Goal: Task Accomplishment & Management: Use online tool/utility

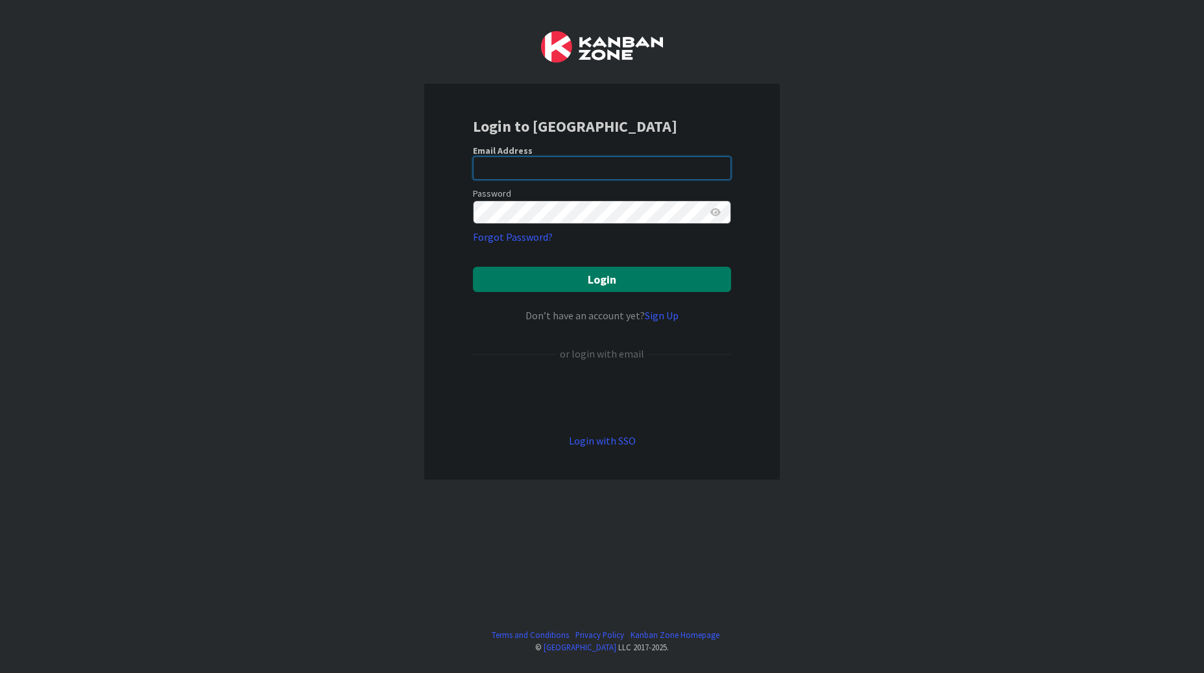
type input "[EMAIL_ADDRESS][PERSON_NAME][DOMAIN_NAME]"
click at [580, 272] on button "Login" at bounding box center [602, 279] width 258 height 25
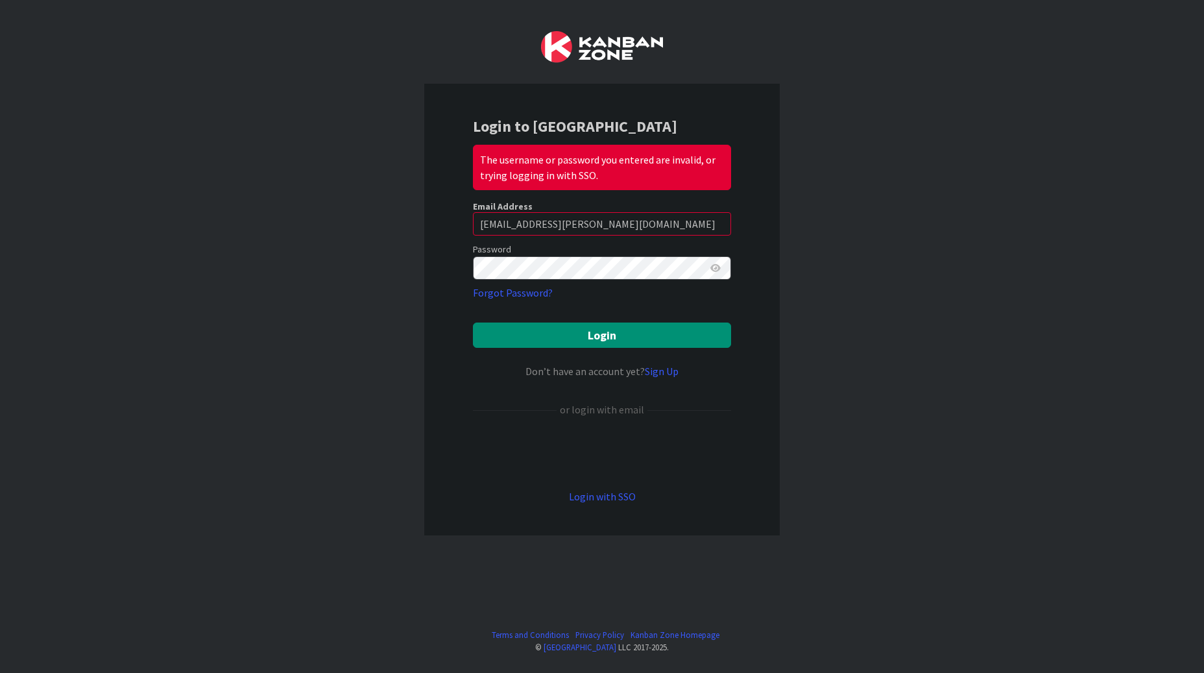
click at [715, 268] on icon at bounding box center [715, 267] width 10 height 9
click at [473, 322] on button "Login" at bounding box center [602, 334] width 258 height 25
click at [721, 336] on button "Login" at bounding box center [602, 334] width 258 height 25
click at [610, 331] on button "Login" at bounding box center [602, 334] width 258 height 25
click at [720, 270] on icon at bounding box center [715, 267] width 12 height 9
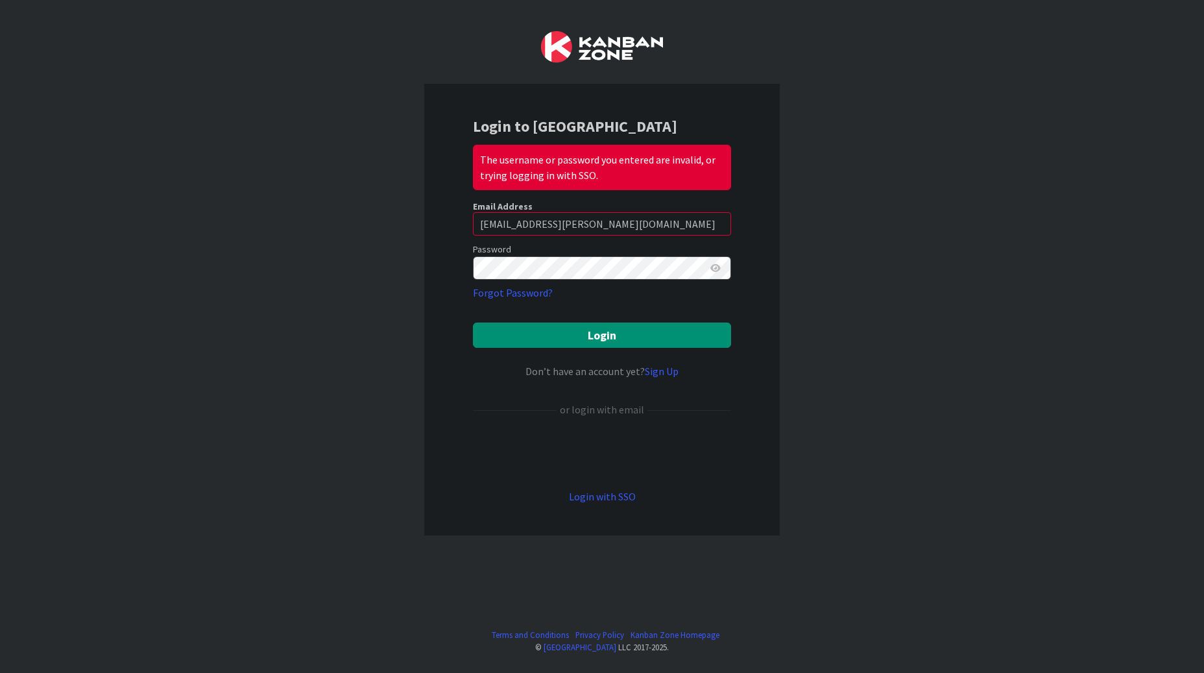
click at [718, 270] on icon at bounding box center [715, 267] width 10 height 9
click at [583, 335] on button "Login" at bounding box center [602, 334] width 258 height 25
click at [443, 257] on div "Login to Kanban Zone The username or password you entered are invalid, or tryin…" at bounding box center [601, 309] width 355 height 451
click at [473, 322] on button "Login" at bounding box center [602, 334] width 258 height 25
click at [616, 490] on link "Login with SSO" at bounding box center [602, 496] width 67 height 13
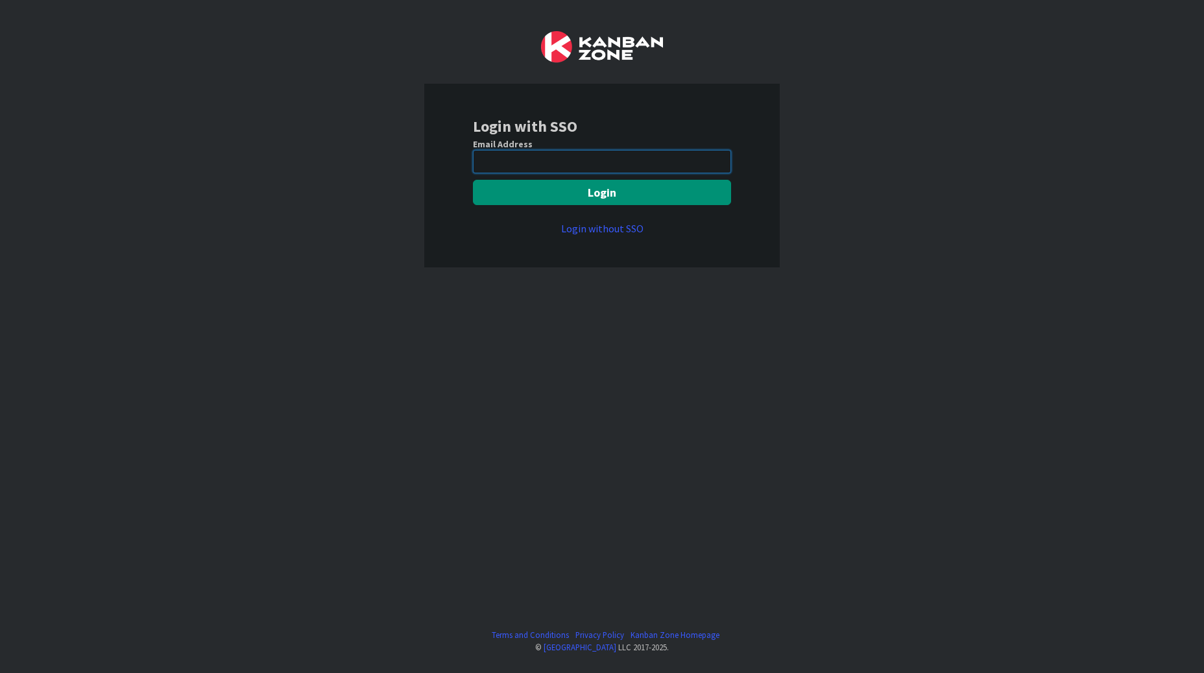
click at [619, 162] on input "email" at bounding box center [602, 161] width 258 height 23
type input "[EMAIL_ADDRESS][PERSON_NAME][DOMAIN_NAME]"
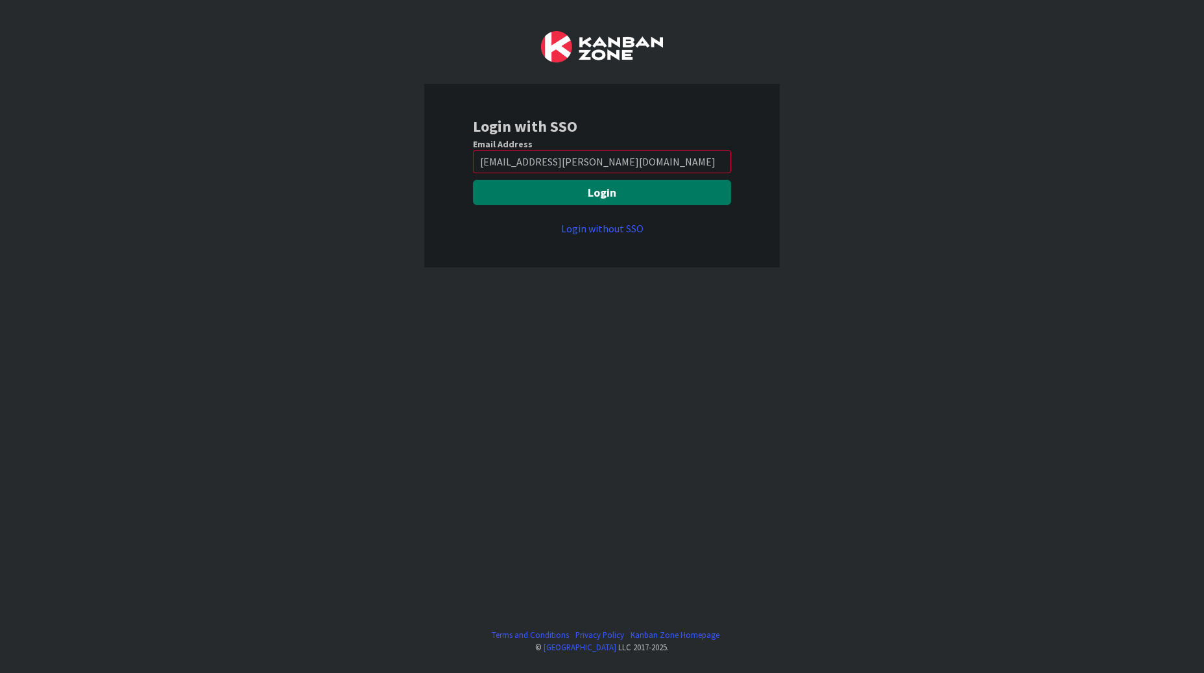
click at [605, 195] on button "Login" at bounding box center [602, 192] width 258 height 25
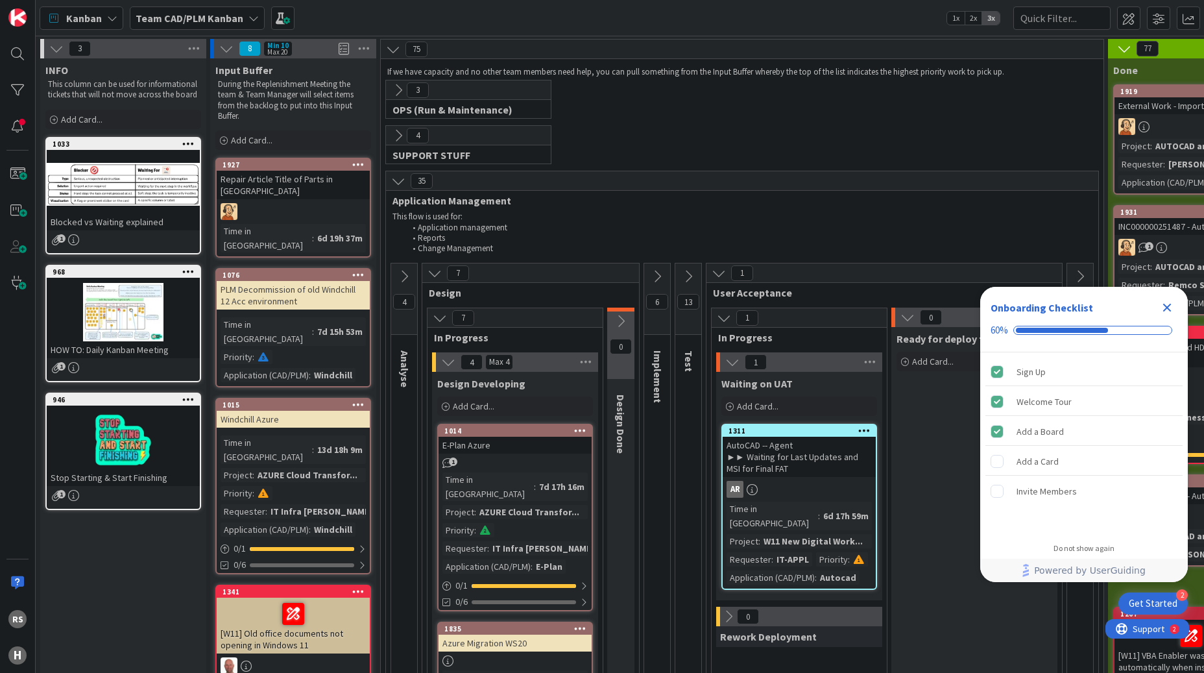
click at [1170, 312] on icon "Close Checklist" at bounding box center [1167, 308] width 8 height 8
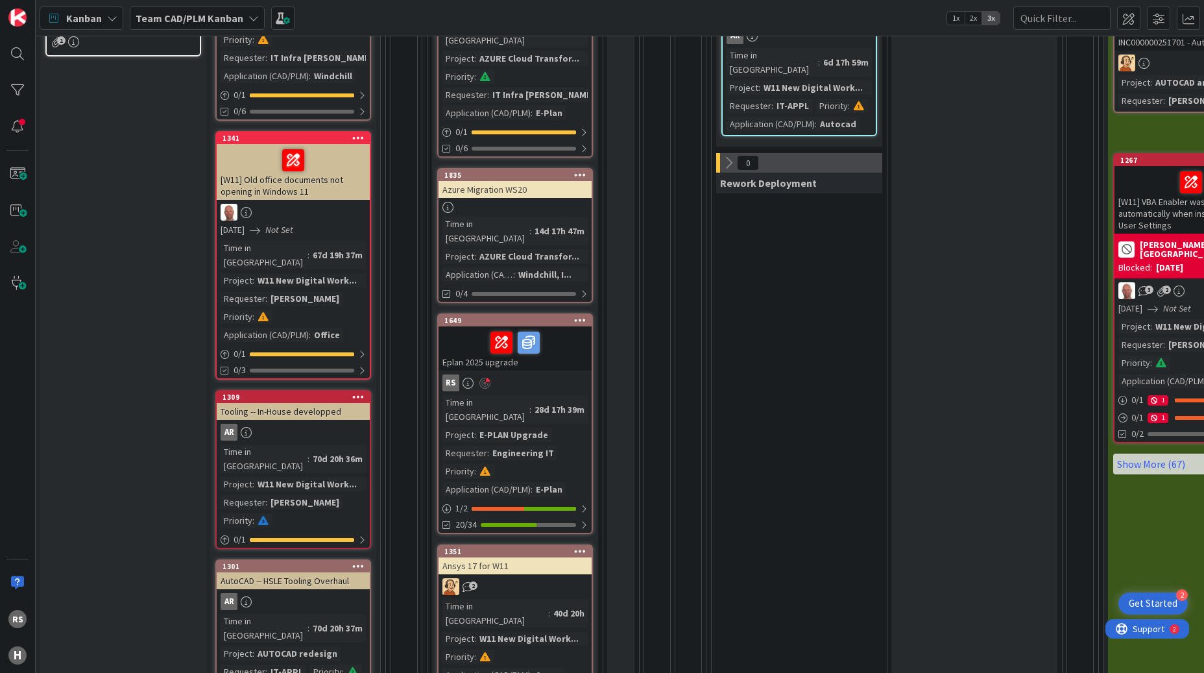
scroll to position [454, 0]
click at [488, 394] on div "Time in [GEOGRAPHIC_DATA]" at bounding box center [485, 408] width 87 height 29
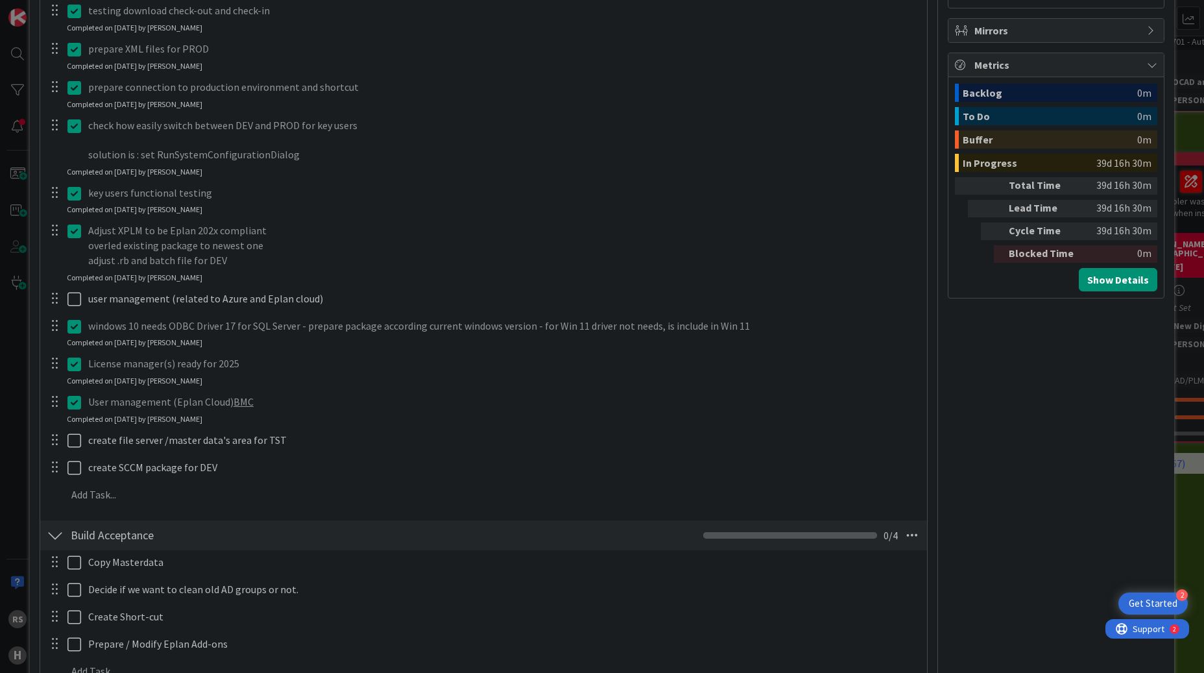
scroll to position [649, 0]
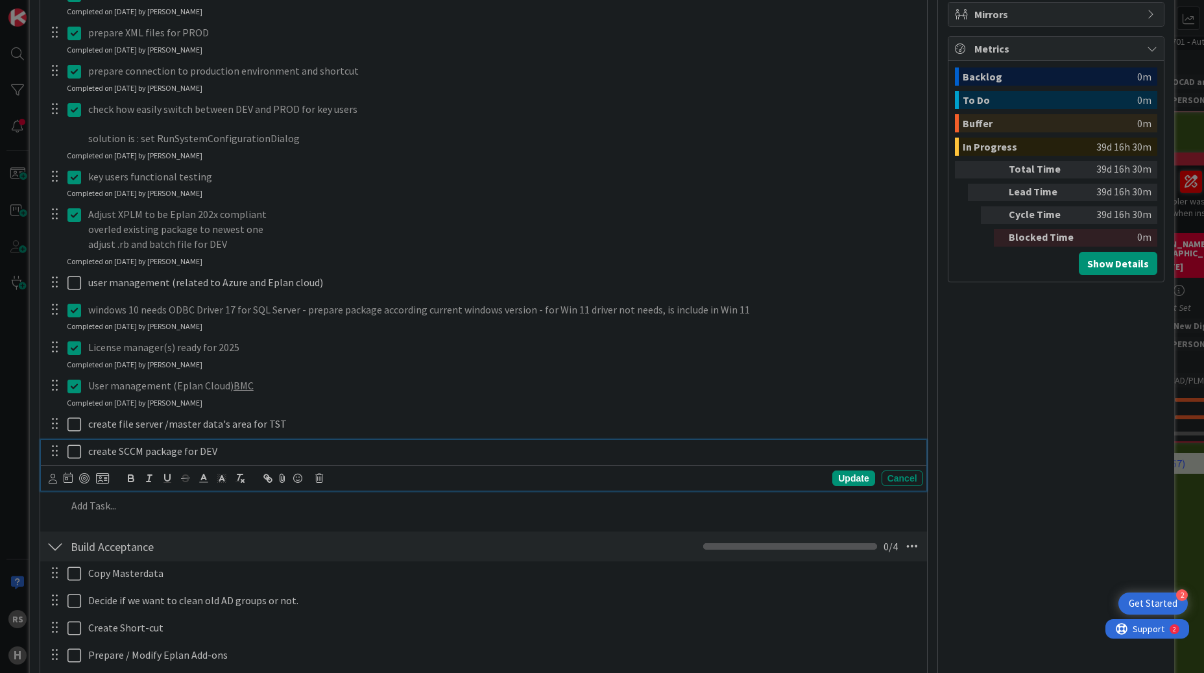
click at [75, 451] on icon at bounding box center [74, 452] width 14 height 16
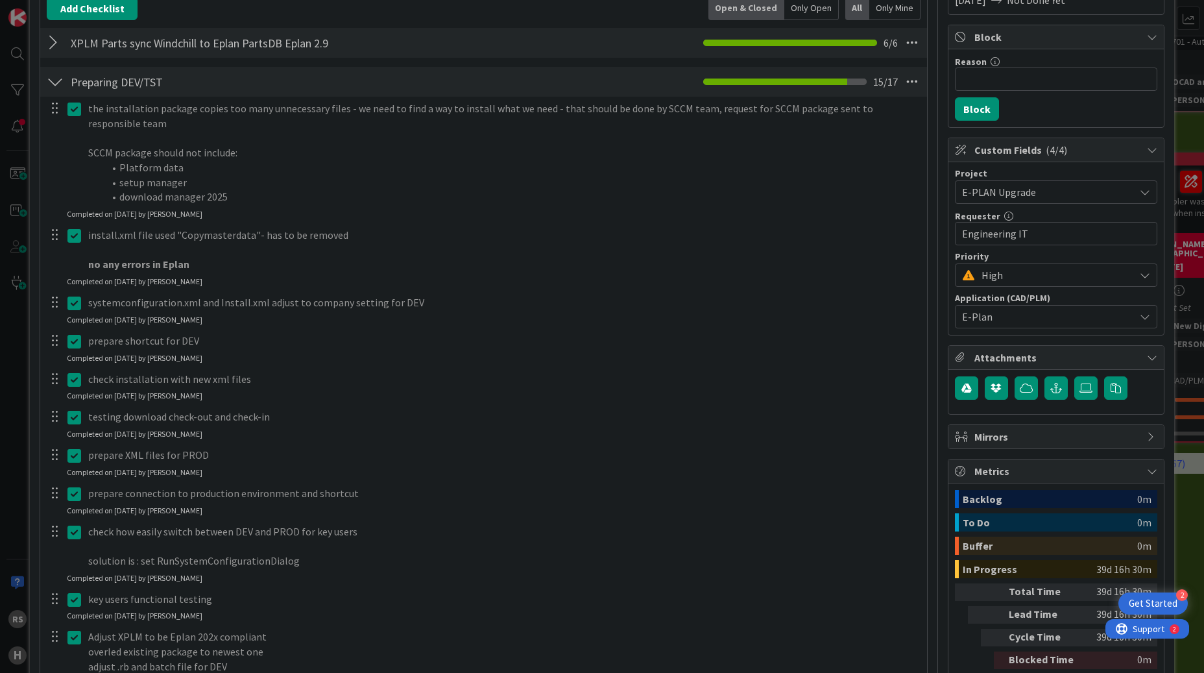
scroll to position [195, 0]
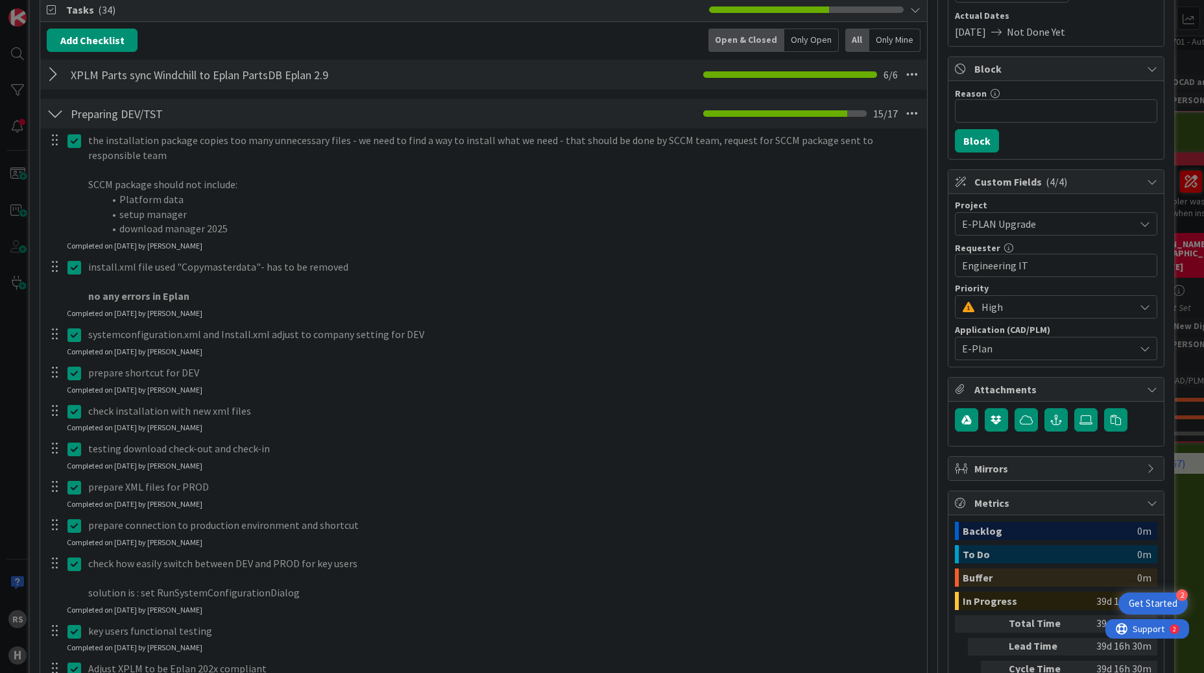
click at [54, 78] on div at bounding box center [55, 74] width 17 height 23
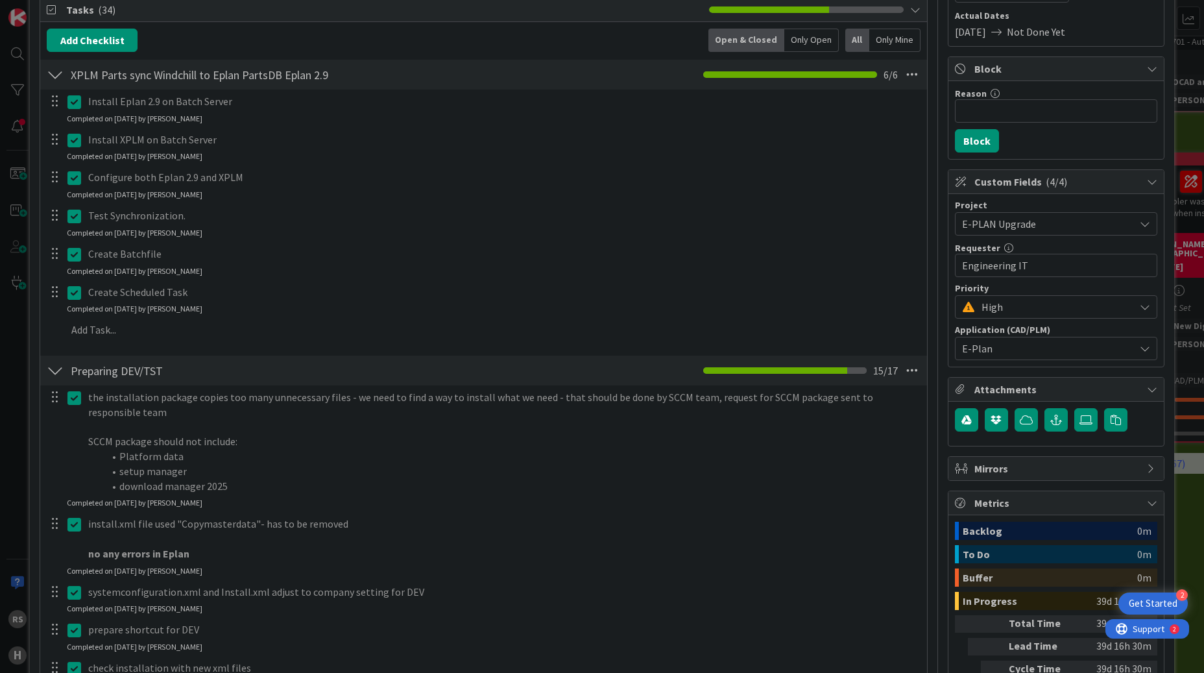
click at [54, 78] on div at bounding box center [55, 74] width 17 height 23
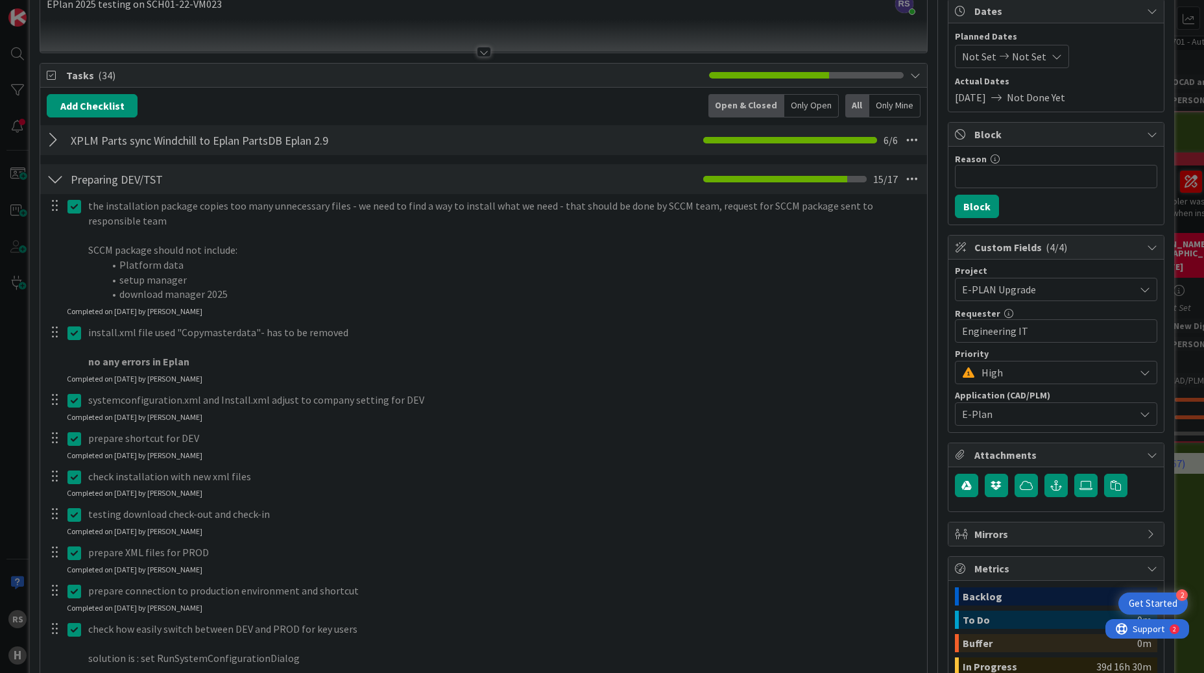
scroll to position [0, 0]
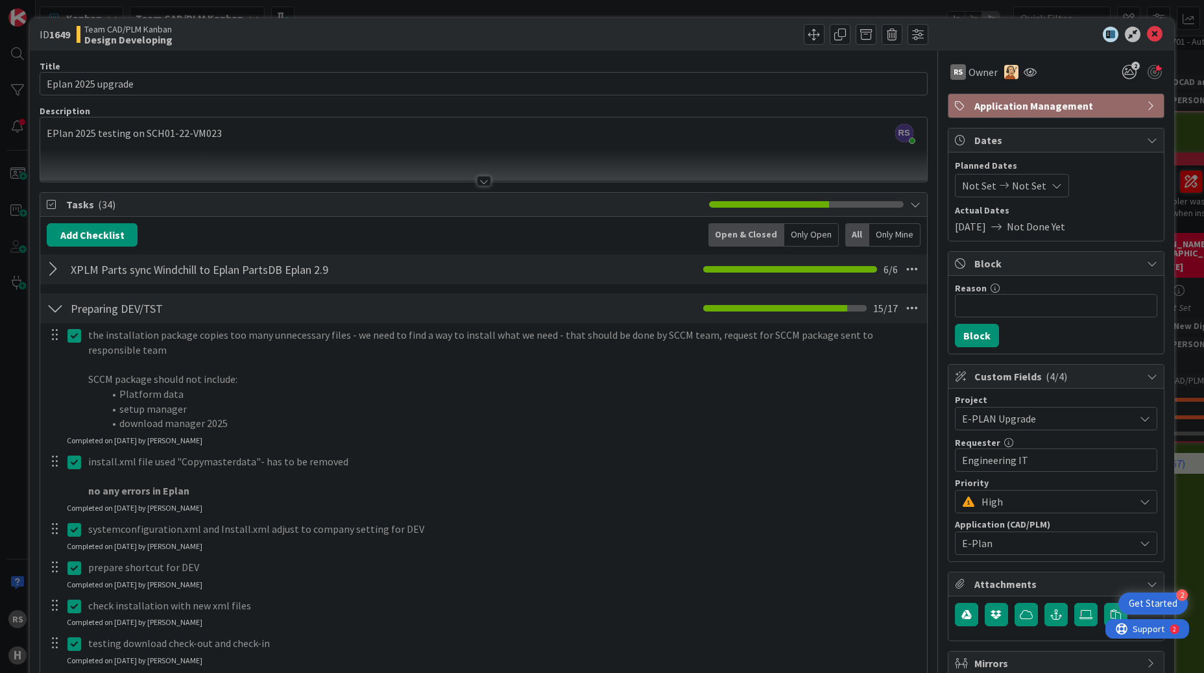
click at [479, 182] on div at bounding box center [484, 181] width 14 height 10
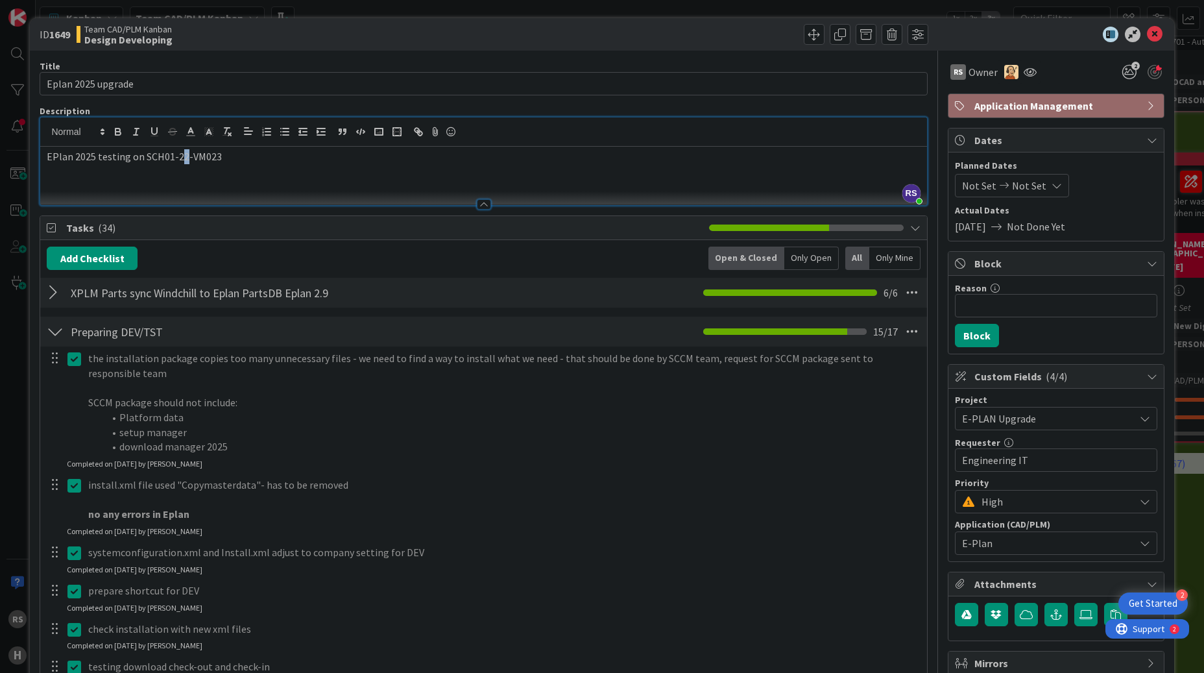
click at [180, 160] on p "EPlan 2025 testing on SCH01-22-VM023" at bounding box center [483, 156] width 873 height 15
drag, startPoint x: 206, startPoint y: 158, endPoint x: 224, endPoint y: 159, distance: 18.2
click at [224, 159] on p "EPlan 2025 testing on SCH01-25-VM023" at bounding box center [483, 156] width 873 height 15
click at [1148, 41] on icon at bounding box center [1155, 35] width 16 height 16
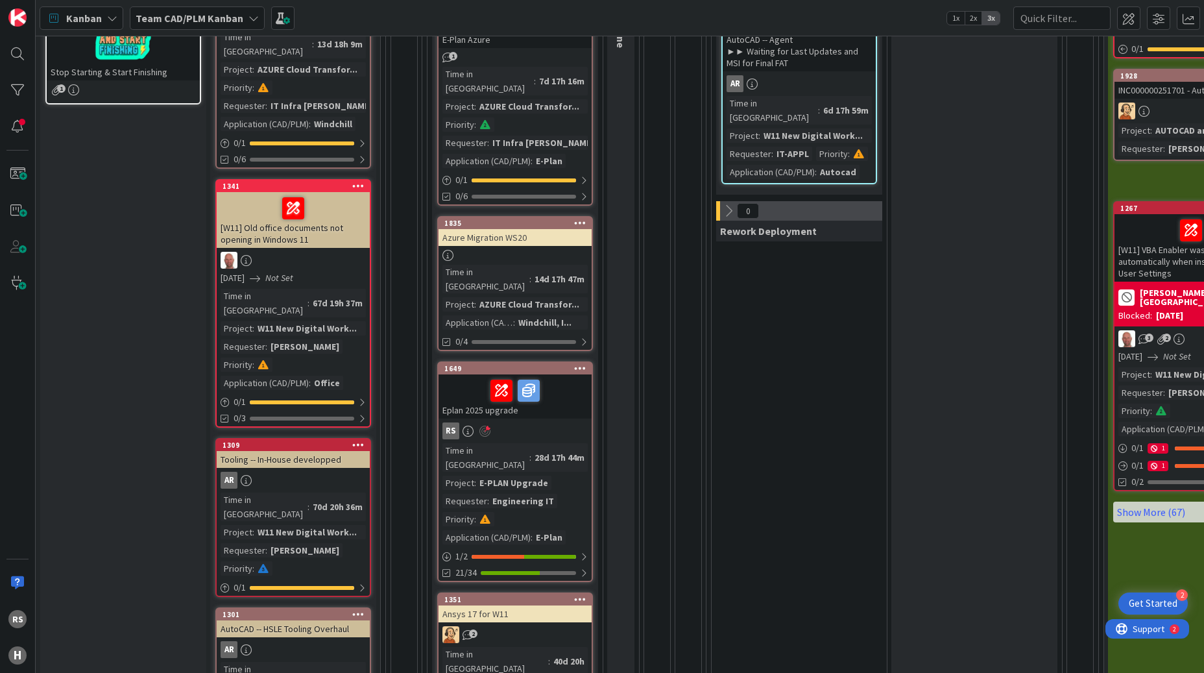
scroll to position [454, 0]
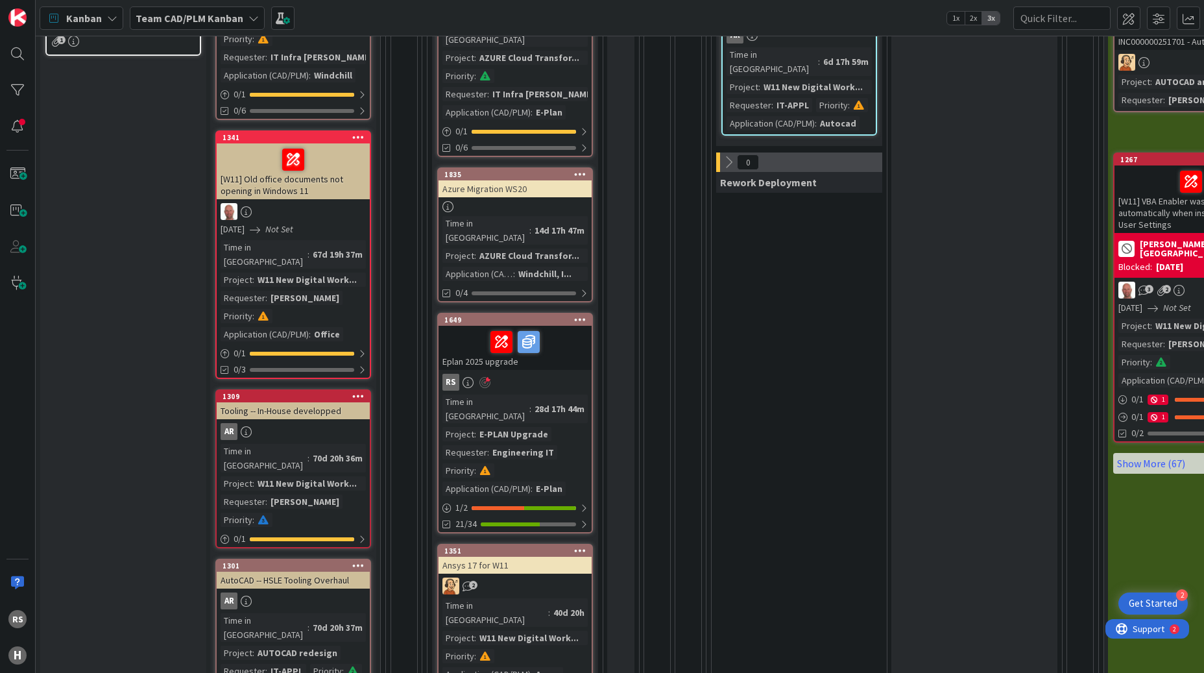
click at [496, 337] on div "Eplan 2025 upgrade" at bounding box center [515, 348] width 153 height 44
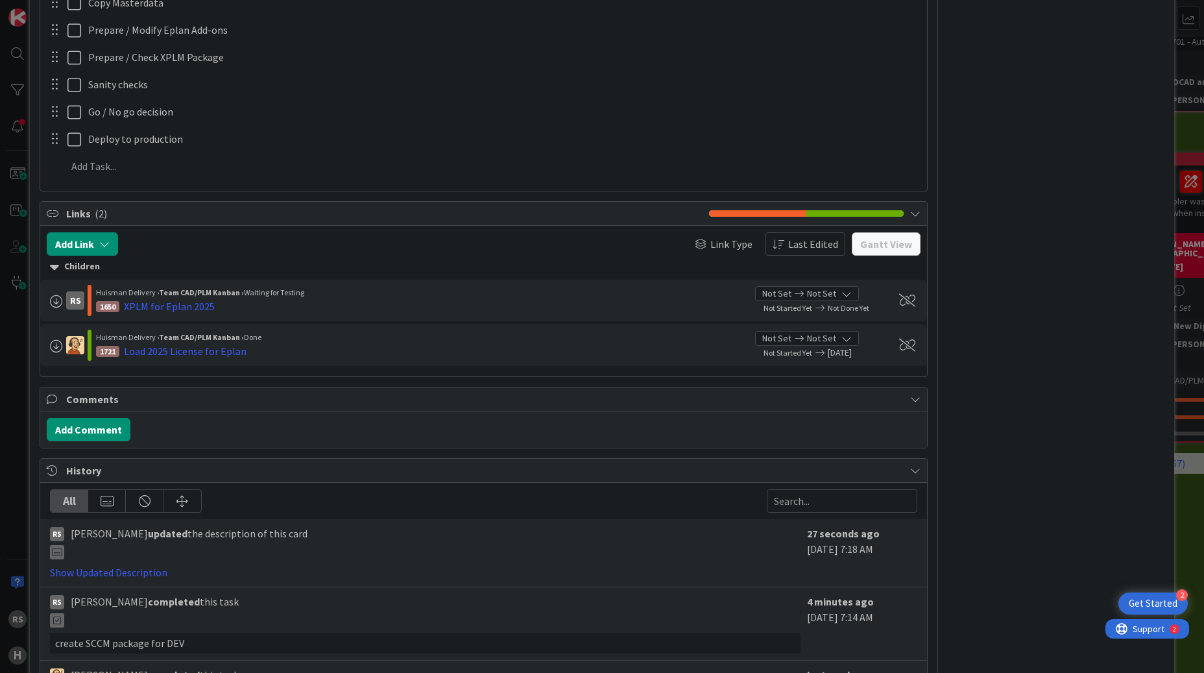
scroll to position [1427, 0]
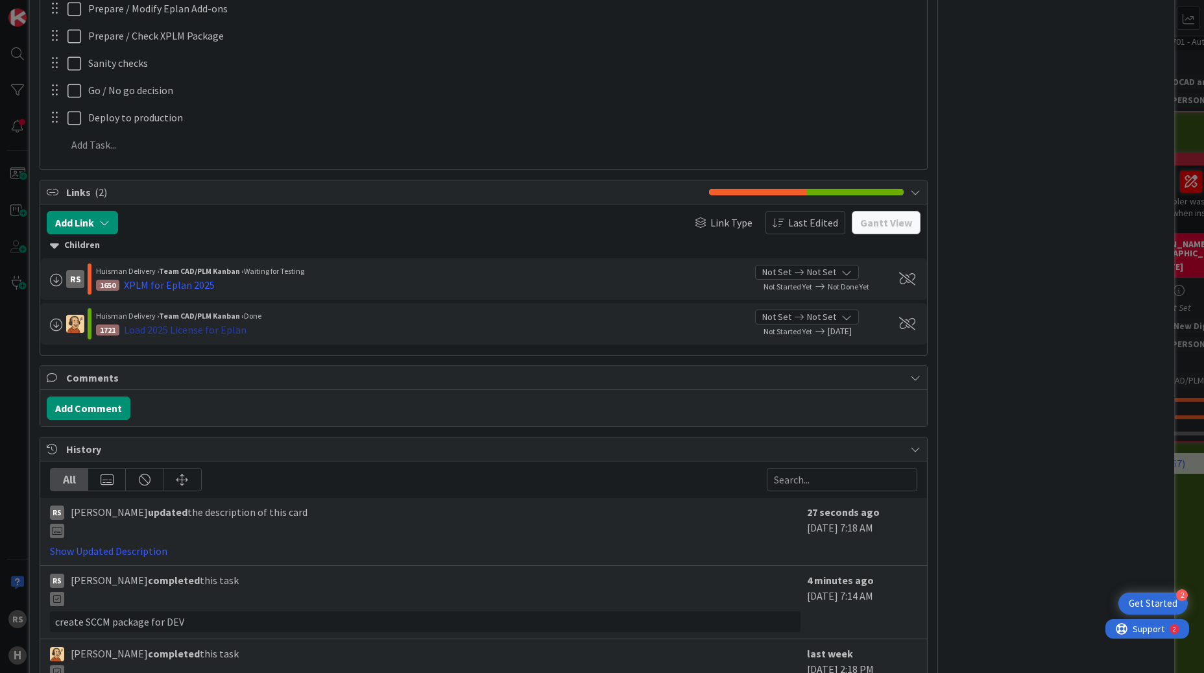
click at [208, 333] on div "Load 2025 License for Eplan" at bounding box center [185, 330] width 123 height 16
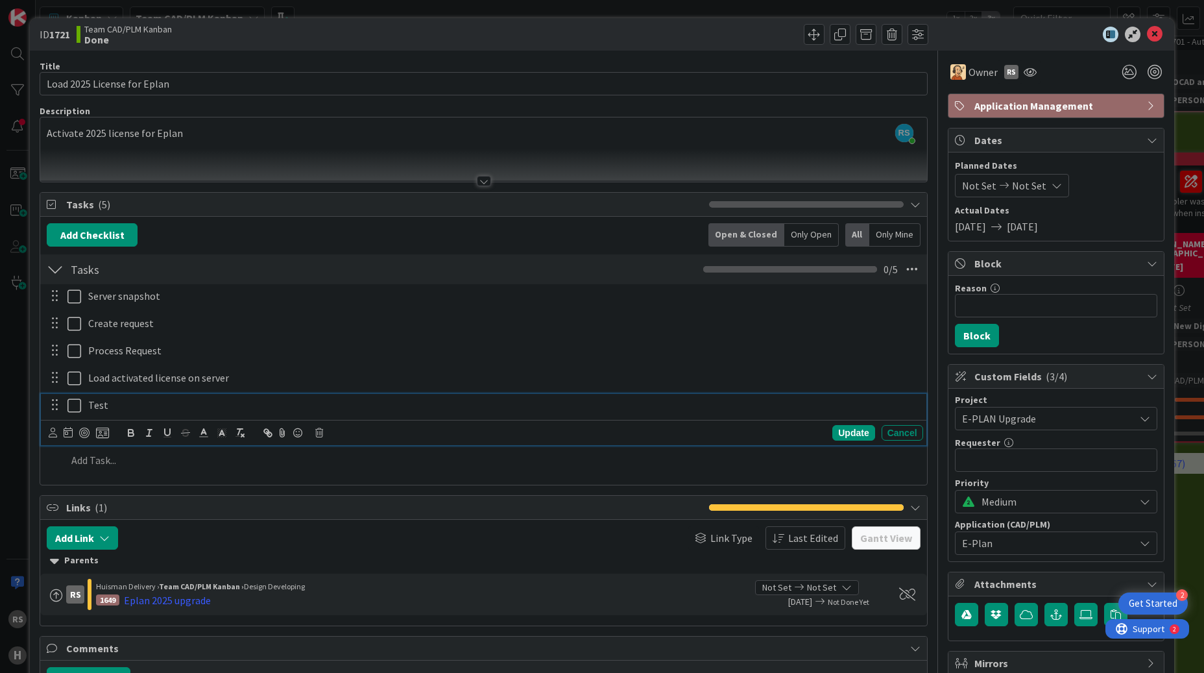
click at [69, 405] on icon at bounding box center [74, 406] width 14 height 16
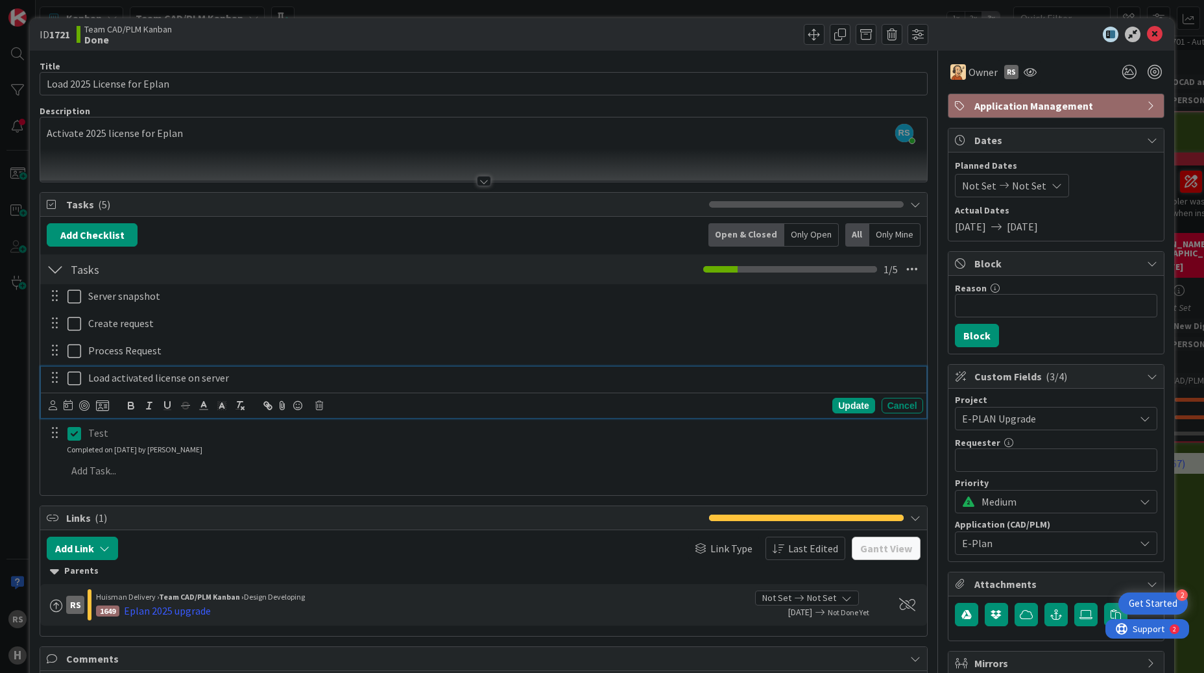
click at [77, 385] on icon at bounding box center [74, 378] width 14 height 16
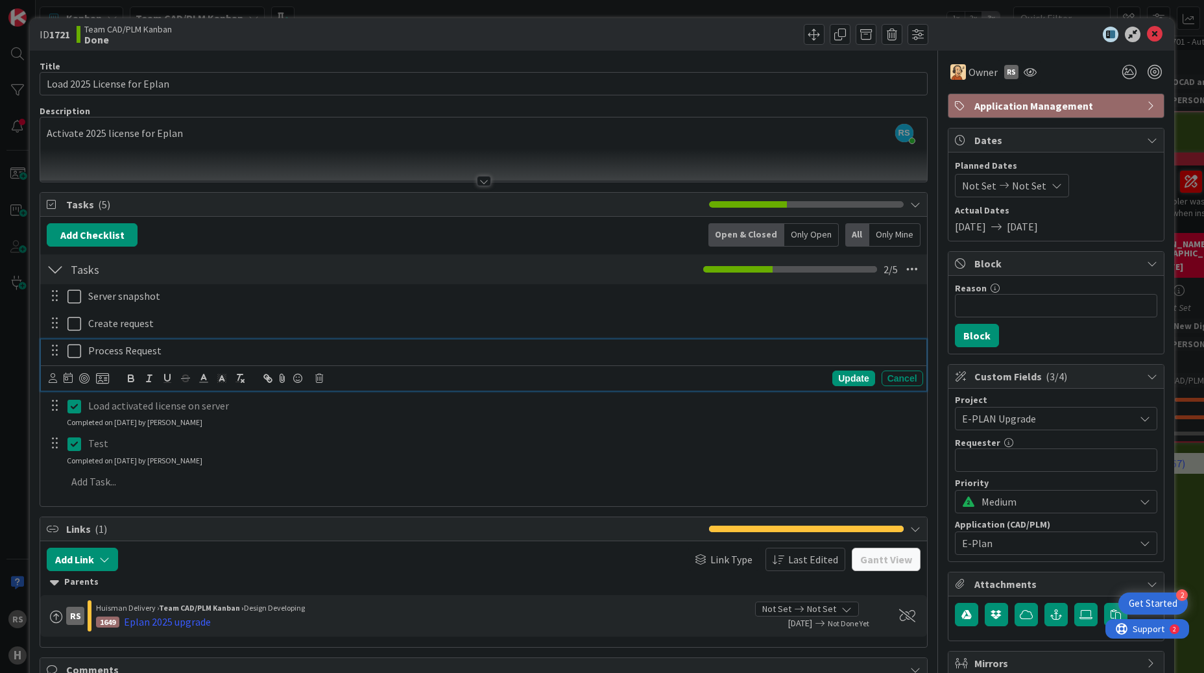
drag, startPoint x: 78, startPoint y: 361, endPoint x: 77, endPoint y: 347, distance: 13.7
click at [77, 358] on button at bounding box center [75, 351] width 16 height 21
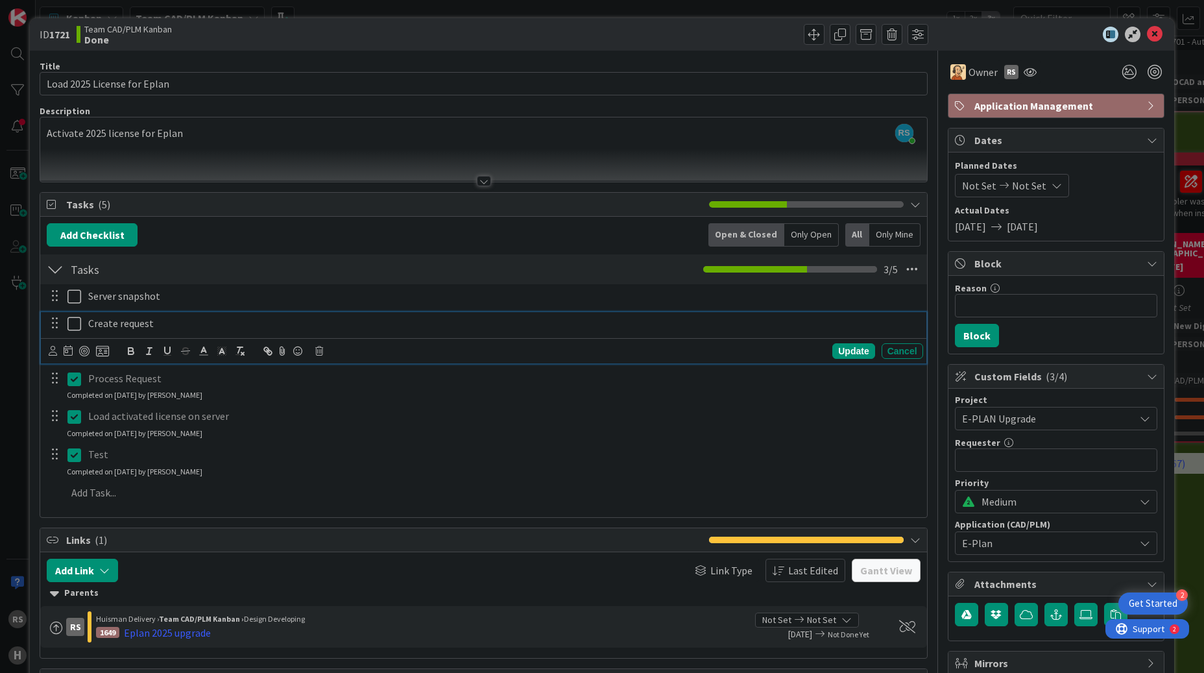
click at [76, 329] on icon at bounding box center [74, 324] width 14 height 16
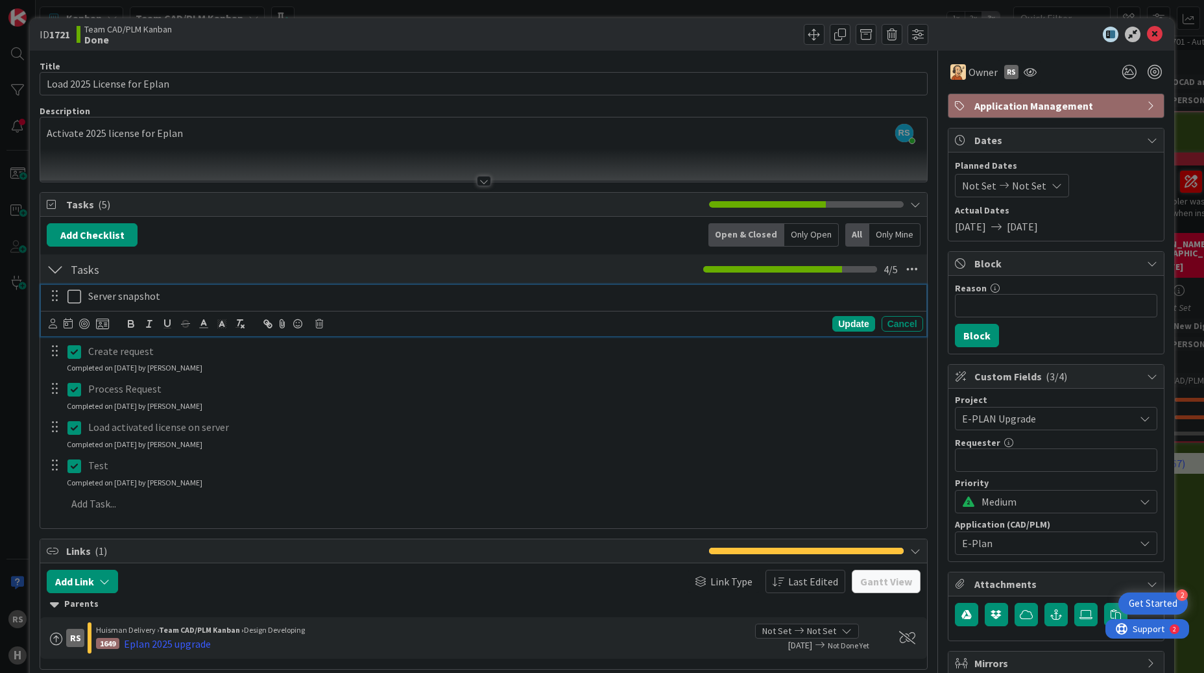
click at [73, 303] on icon at bounding box center [74, 297] width 14 height 16
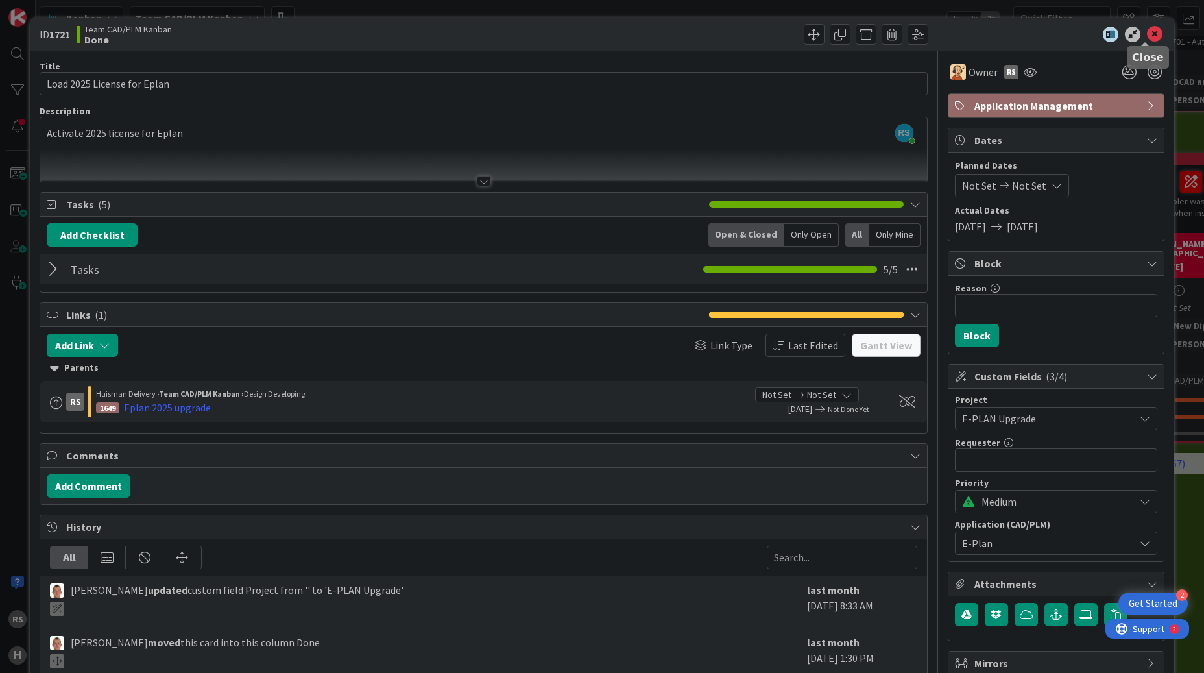
click at [1147, 36] on icon at bounding box center [1155, 35] width 16 height 16
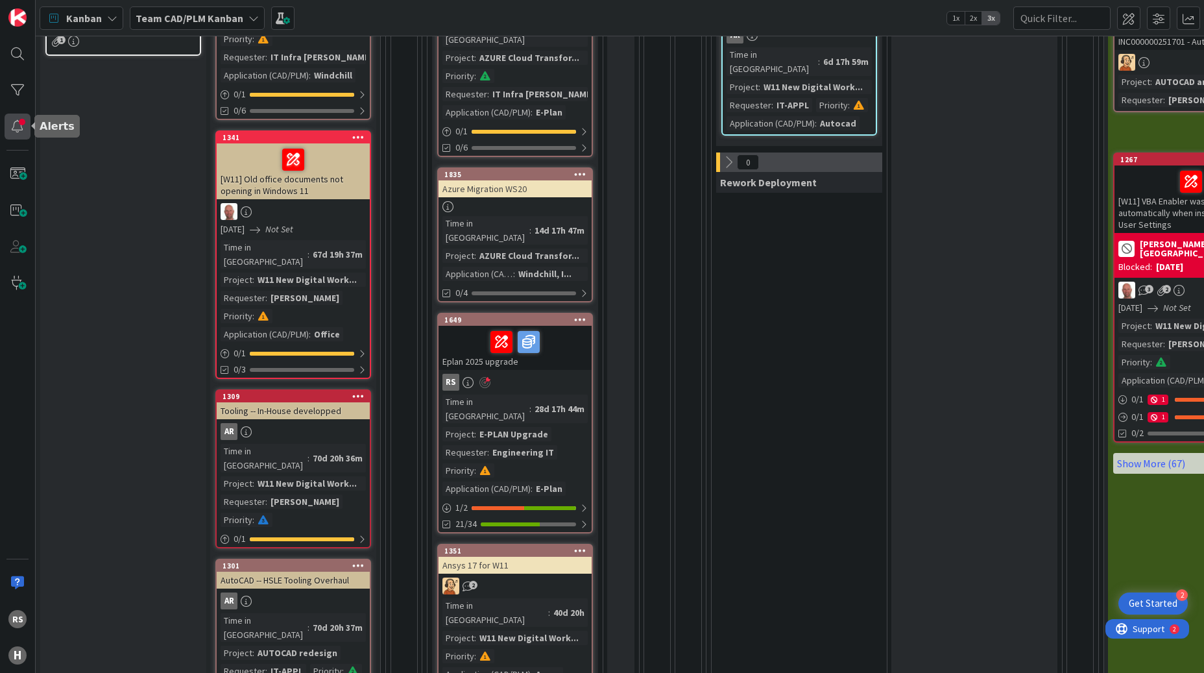
click at [21, 123] on div at bounding box center [18, 127] width 26 height 26
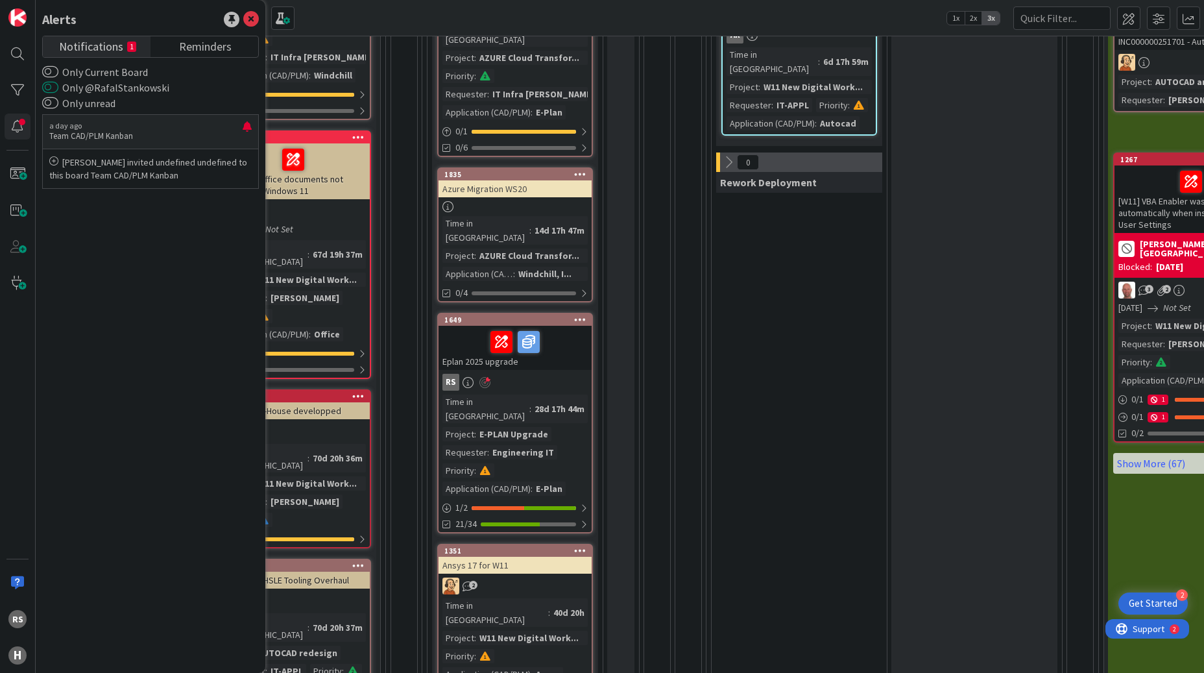
click at [52, 87] on button "Only @RafalStankowski" at bounding box center [50, 87] width 16 height 13
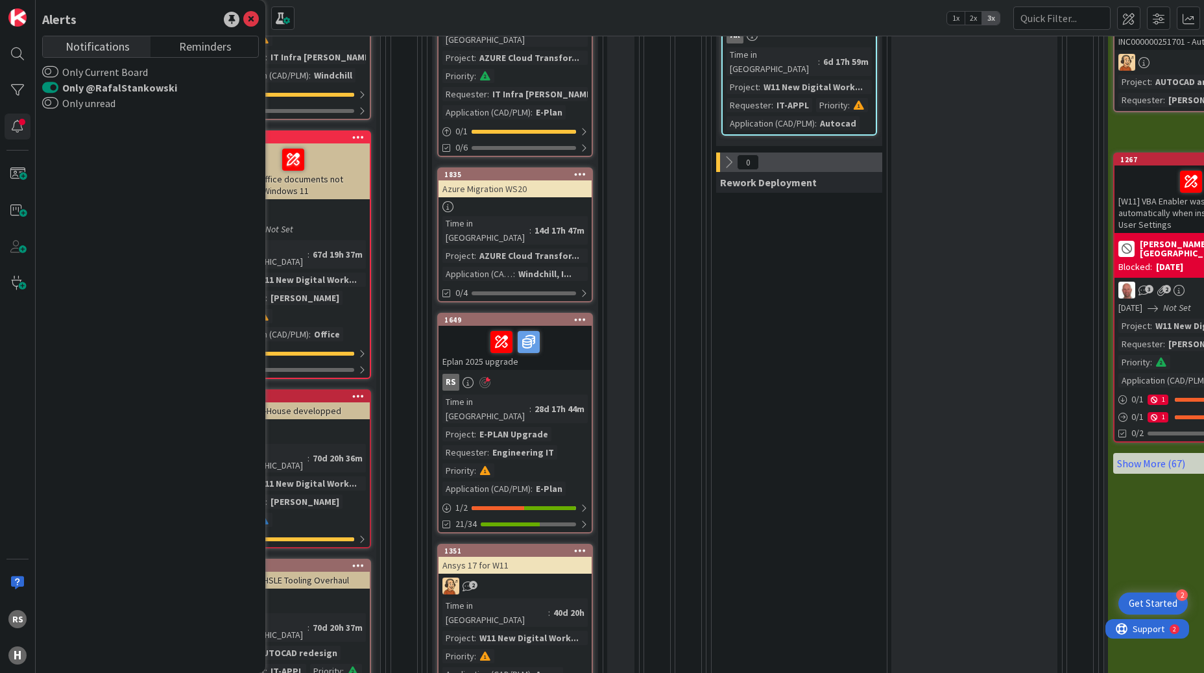
click at [690, 312] on div "13 Test" at bounding box center [688, 635] width 26 height 1653
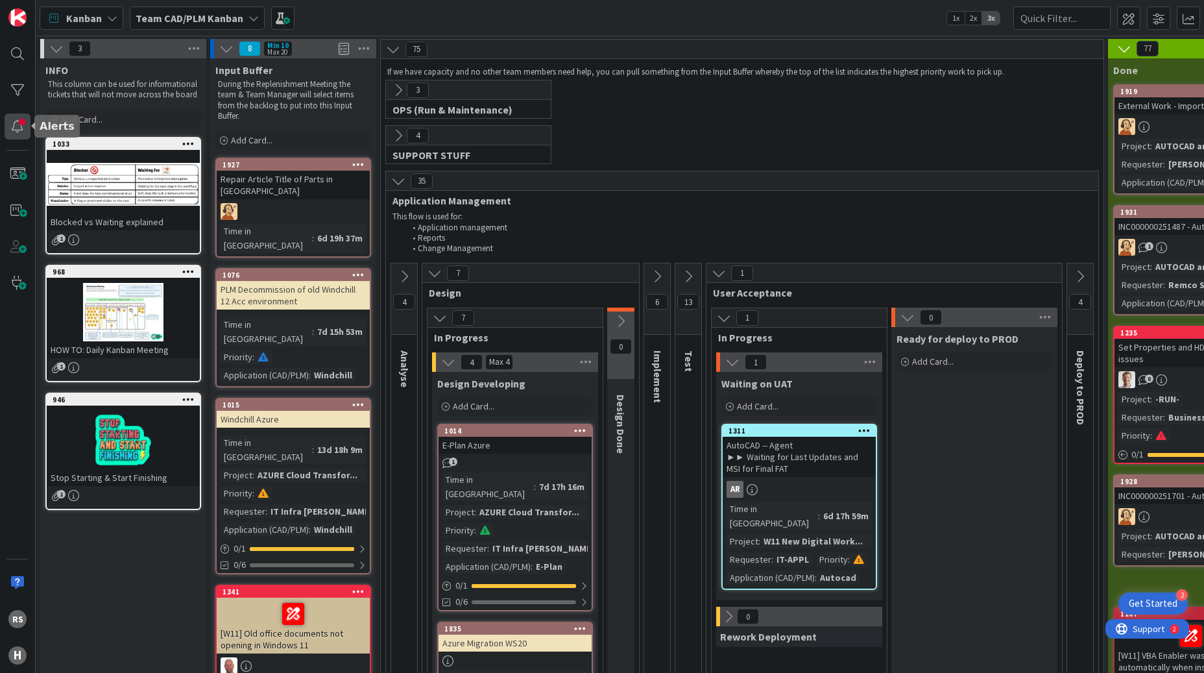
click at [22, 119] on div at bounding box center [18, 127] width 26 height 26
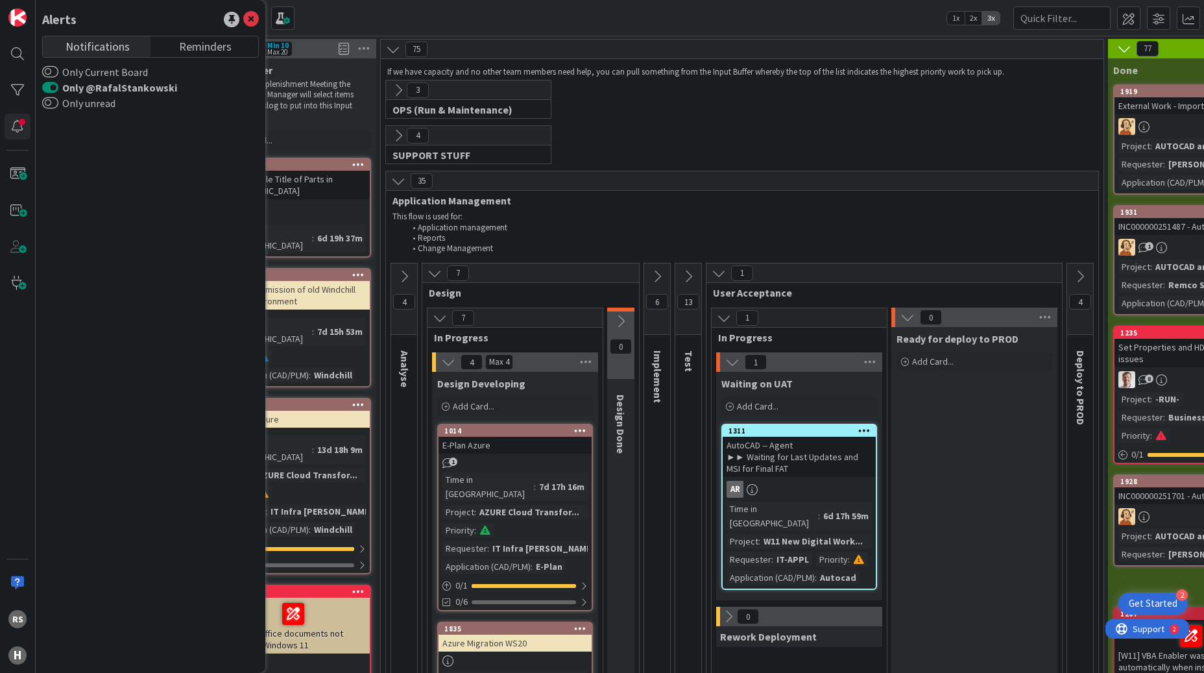
click at [60, 91] on label "Only @RafalStankowski" at bounding box center [109, 88] width 135 height 16
click at [58, 91] on button "Only @RafalStankowski" at bounding box center [50, 87] width 16 height 13
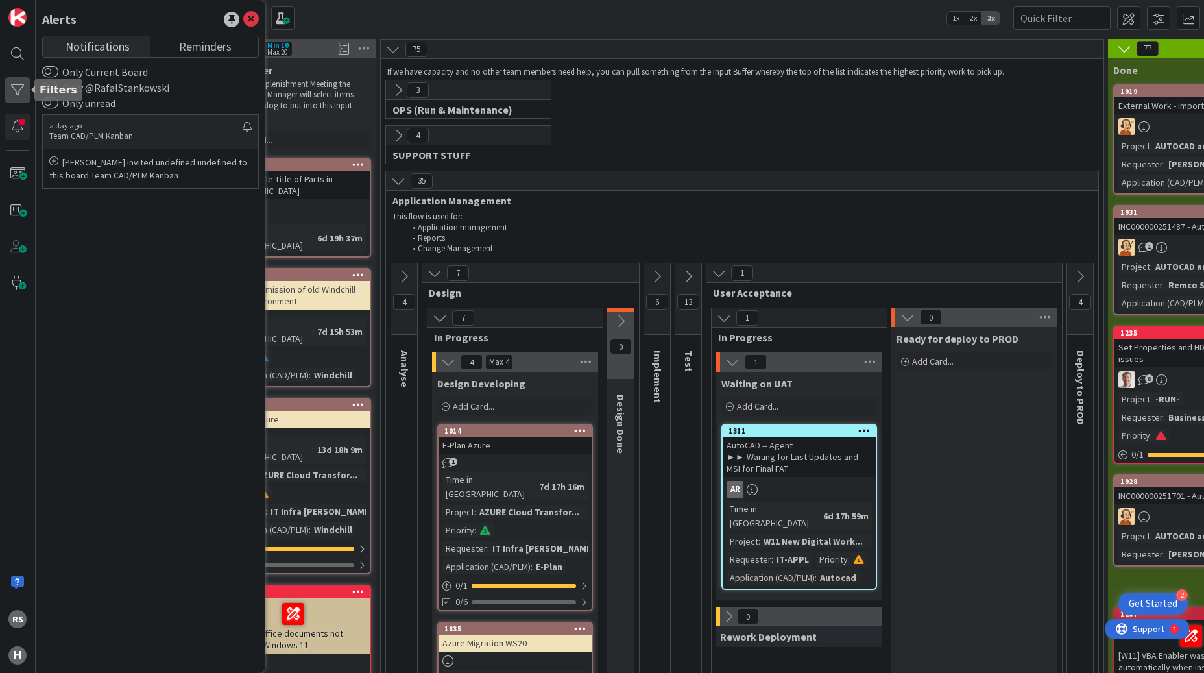
click at [27, 86] on div at bounding box center [18, 90] width 26 height 26
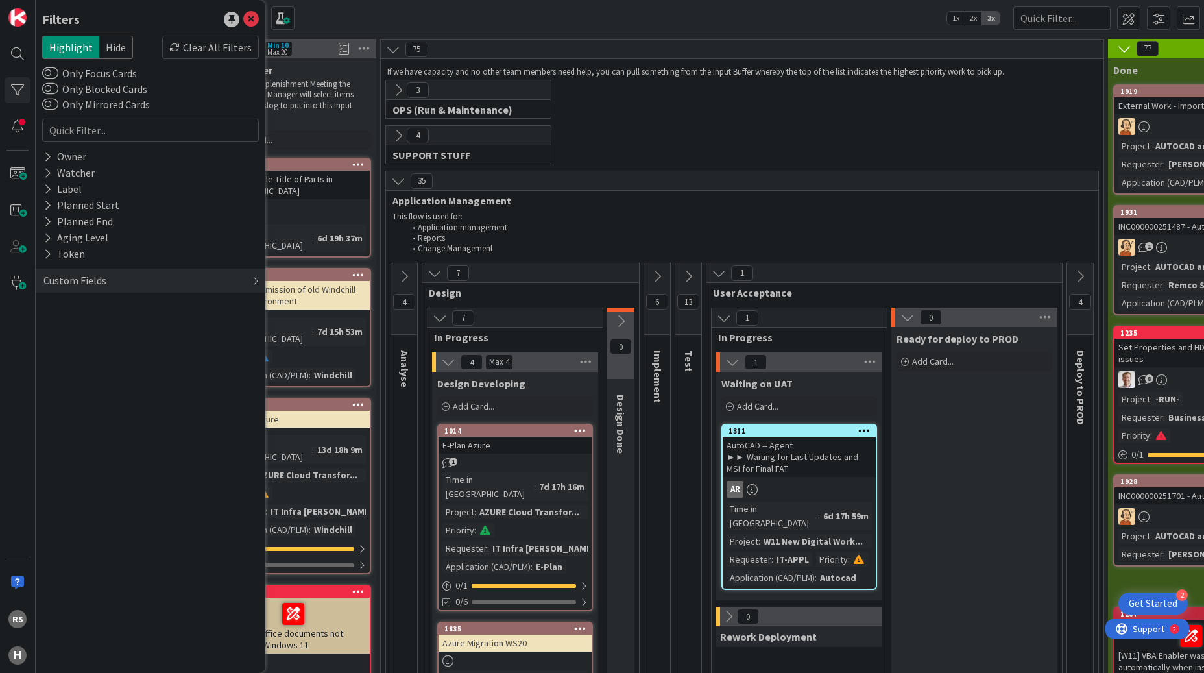
click at [99, 78] on label "Only Focus Cards" at bounding box center [89, 74] width 95 height 16
click at [58, 78] on button "Only Focus Cards" at bounding box center [50, 73] width 16 height 13
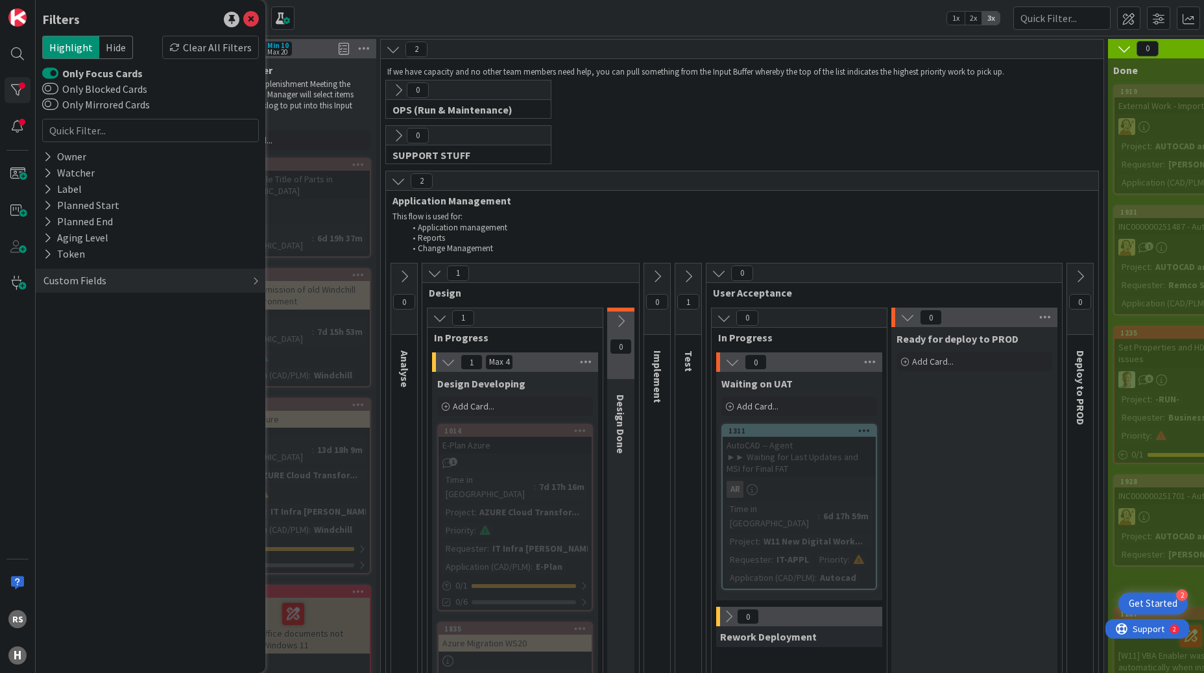
click at [662, 238] on li "Reports" at bounding box center [748, 238] width 687 height 10
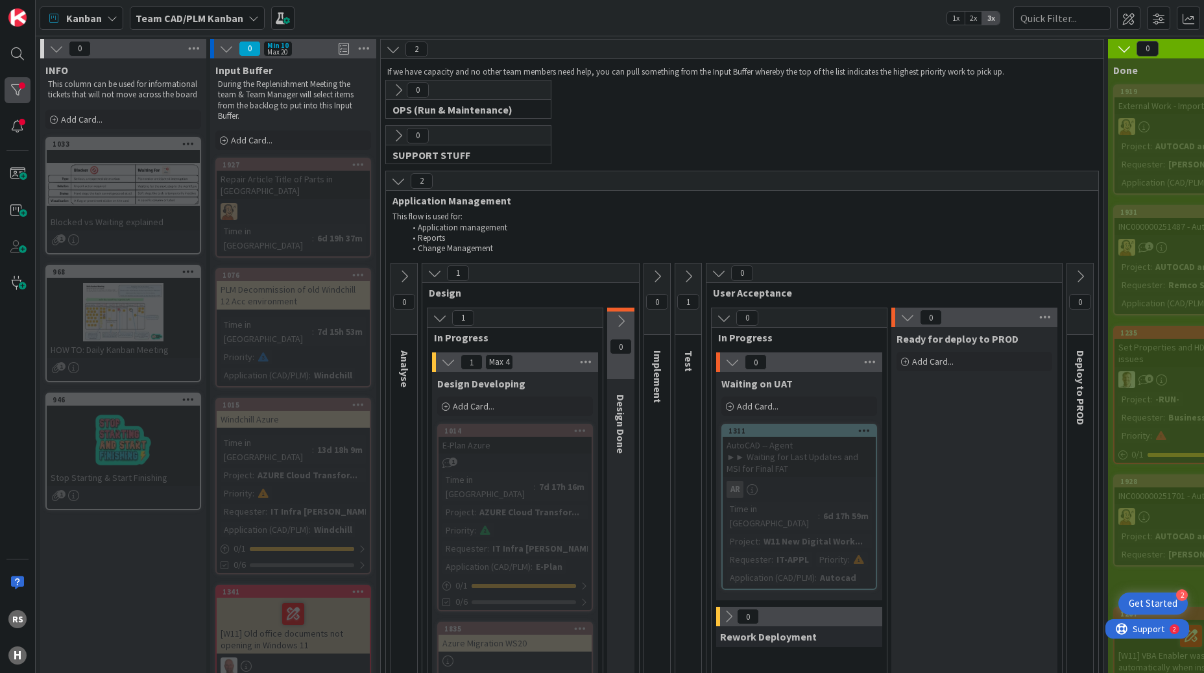
click at [25, 90] on div at bounding box center [18, 90] width 26 height 26
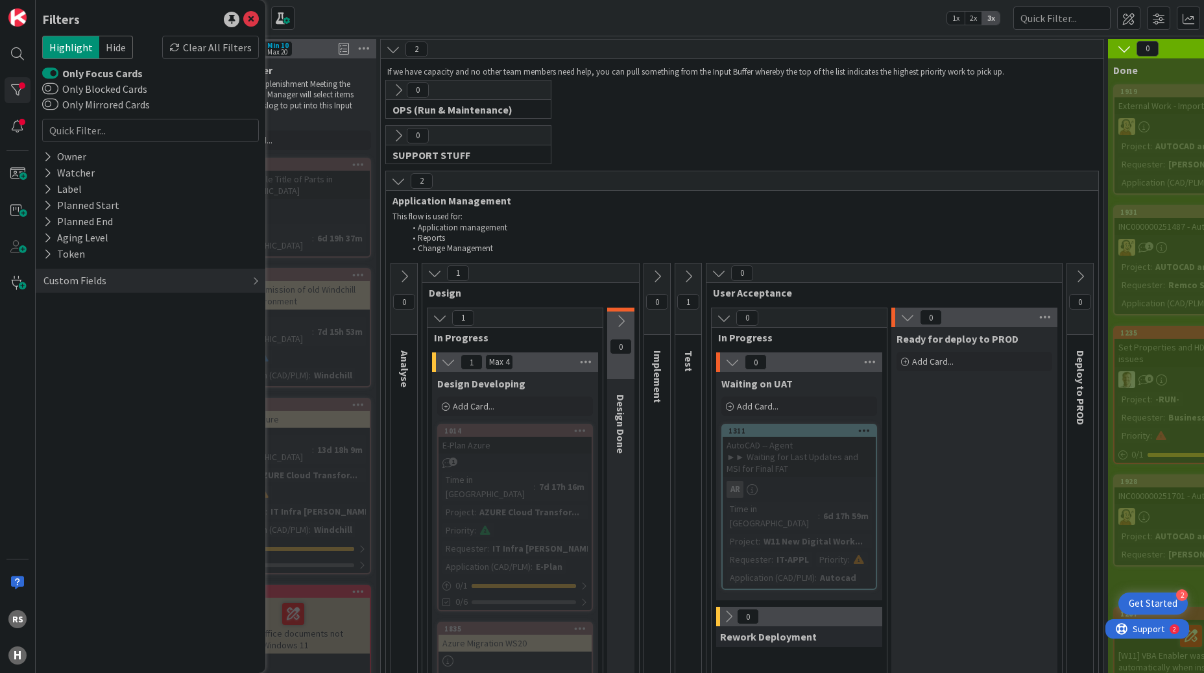
click at [52, 73] on button "Only Focus Cards" at bounding box center [50, 73] width 16 height 13
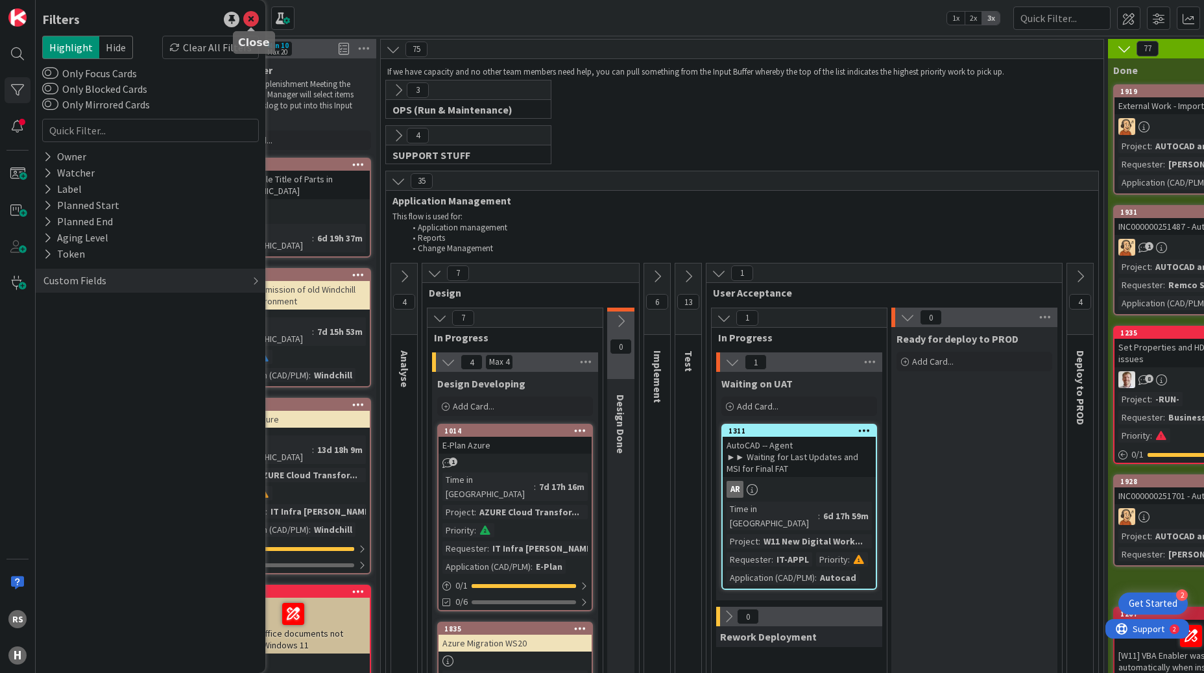
click at [251, 19] on icon at bounding box center [251, 20] width 16 height 16
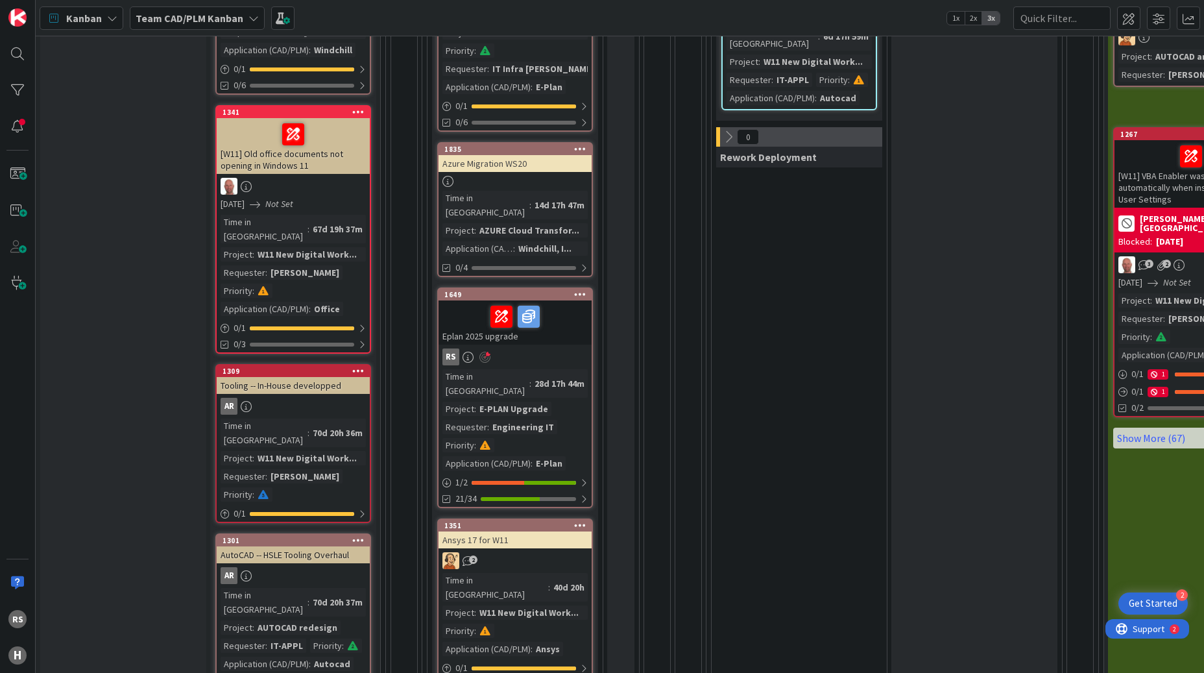
scroll to position [649, 0]
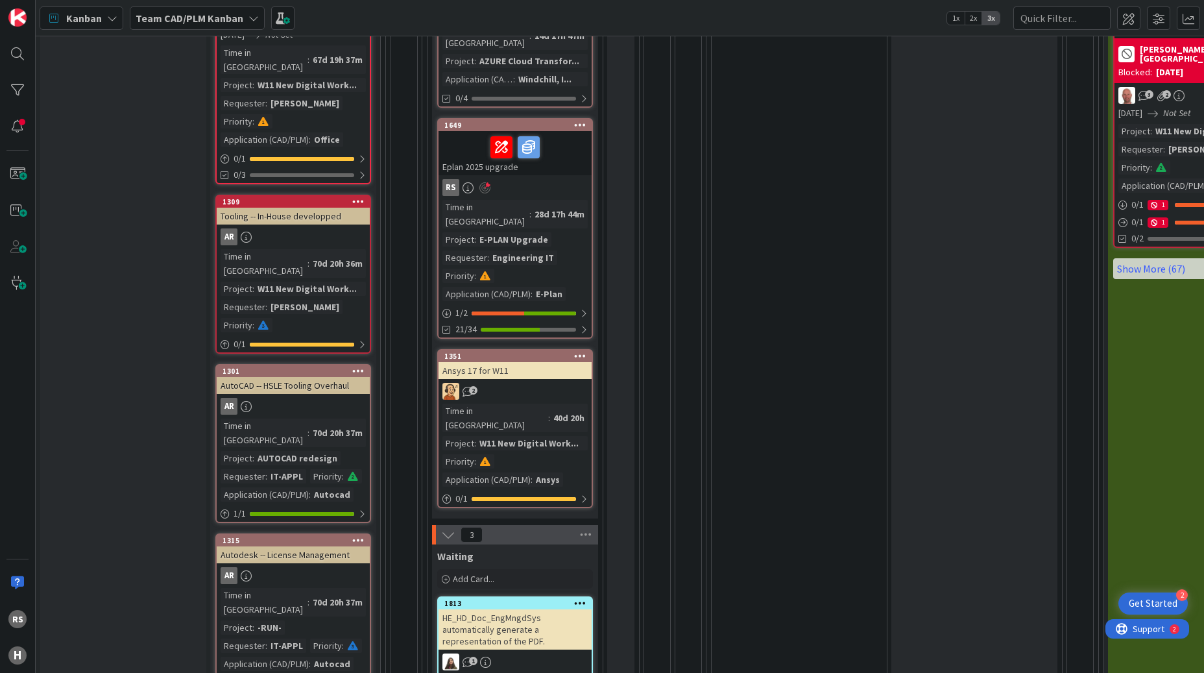
click at [497, 232] on div "E-PLAN Upgrade" at bounding box center [513, 239] width 75 height 14
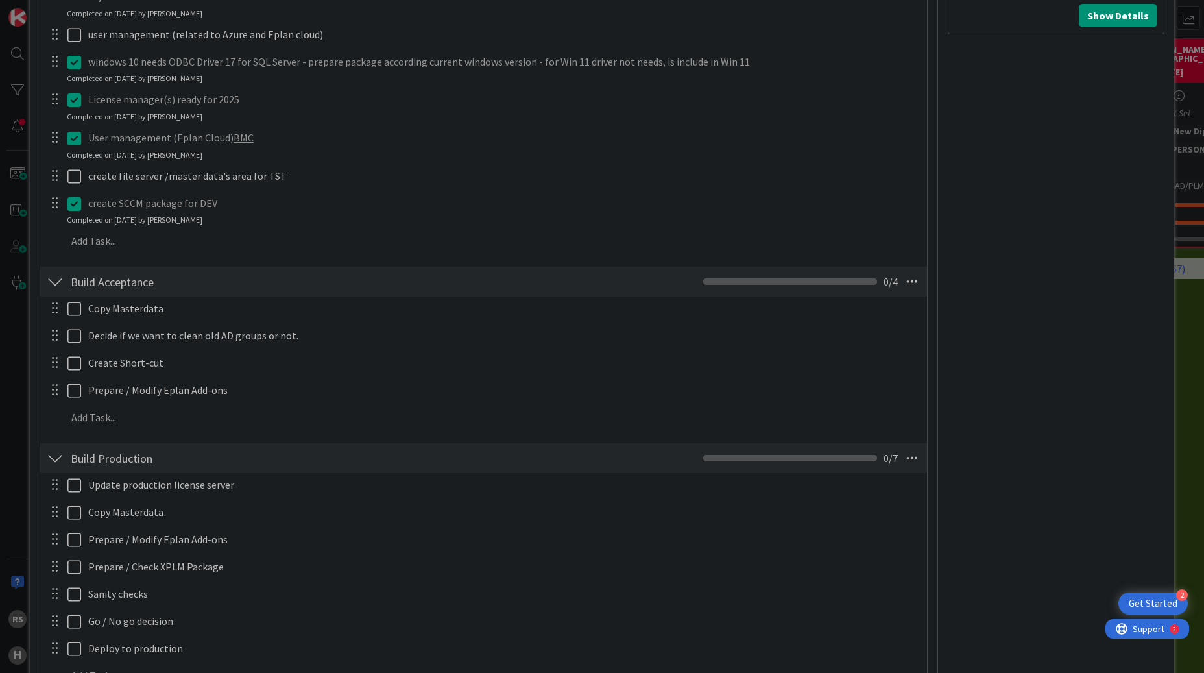
scroll to position [1233, 0]
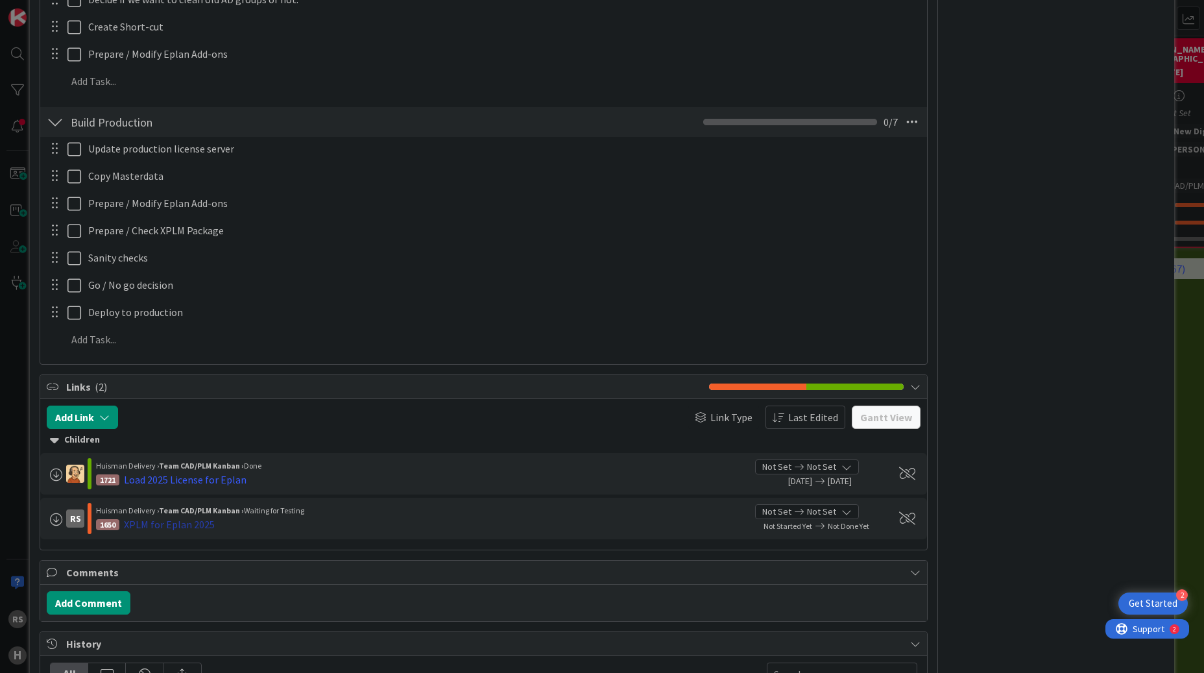
click at [182, 527] on div "XPLM for Eplan 2025" at bounding box center [169, 524] width 91 height 16
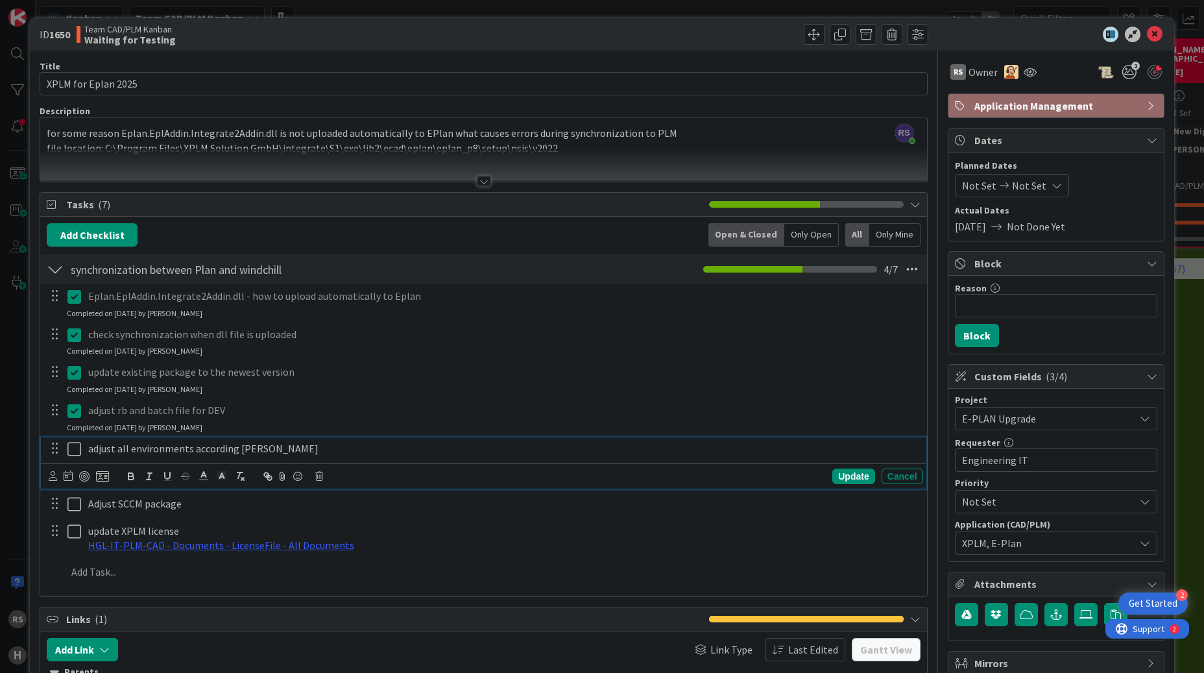
click at [73, 450] on icon at bounding box center [74, 449] width 14 height 16
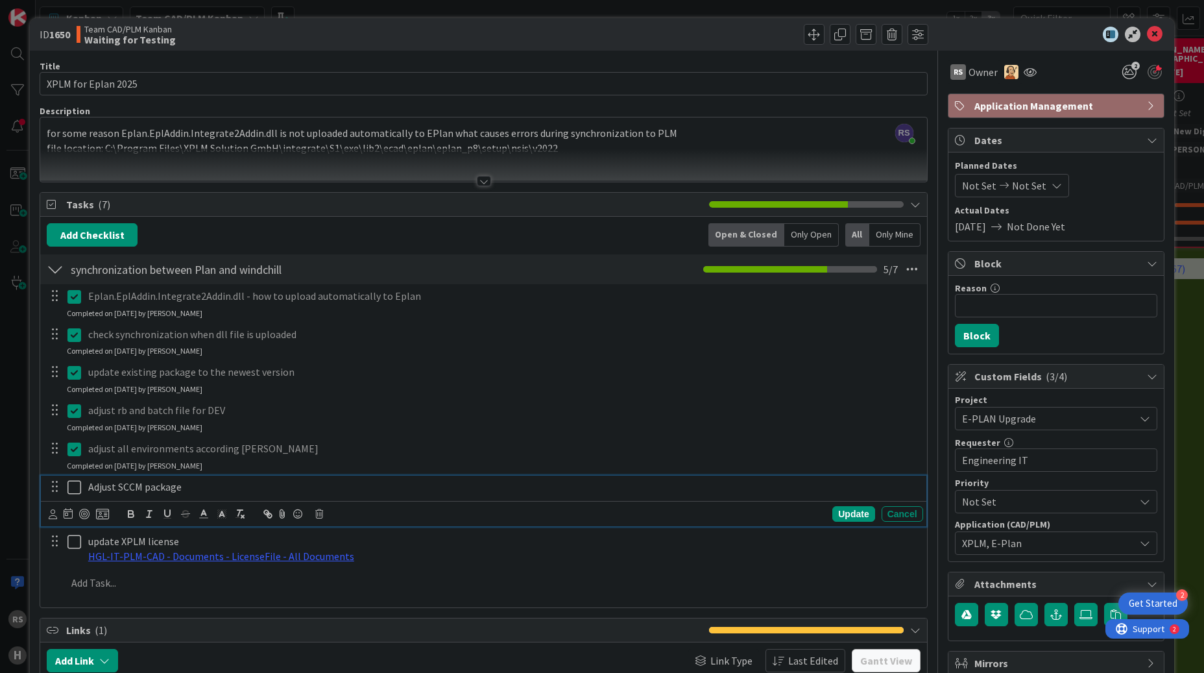
click at [69, 485] on icon at bounding box center [74, 487] width 14 height 16
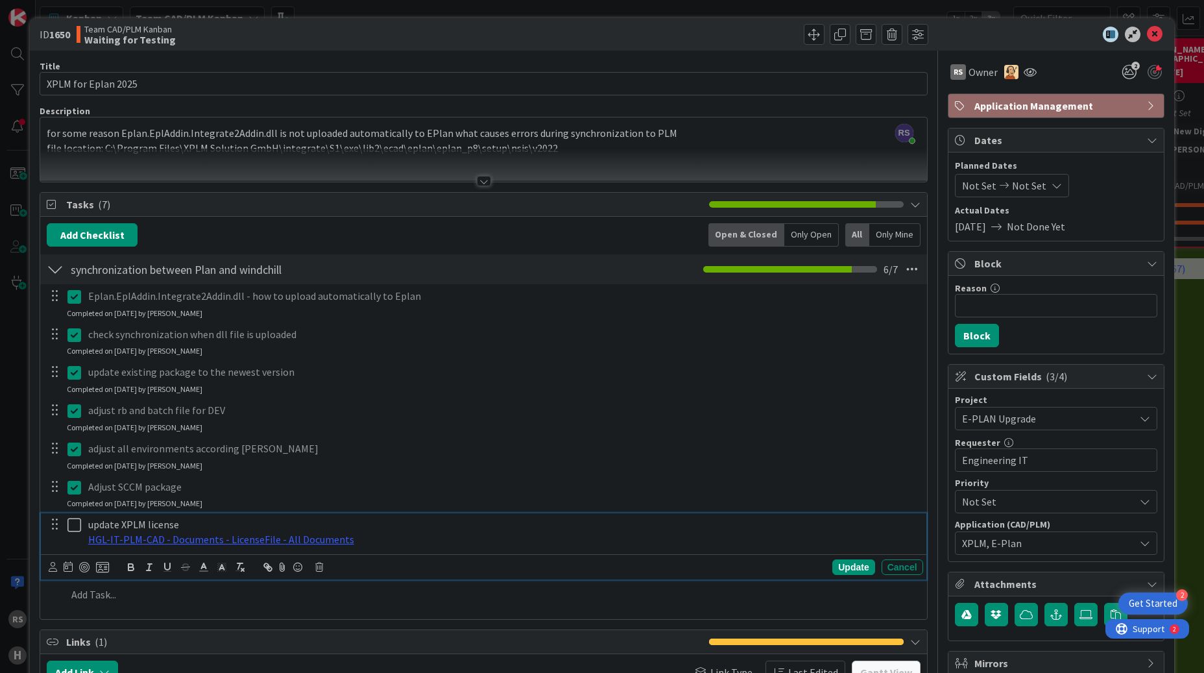
click at [71, 531] on icon at bounding box center [74, 525] width 14 height 16
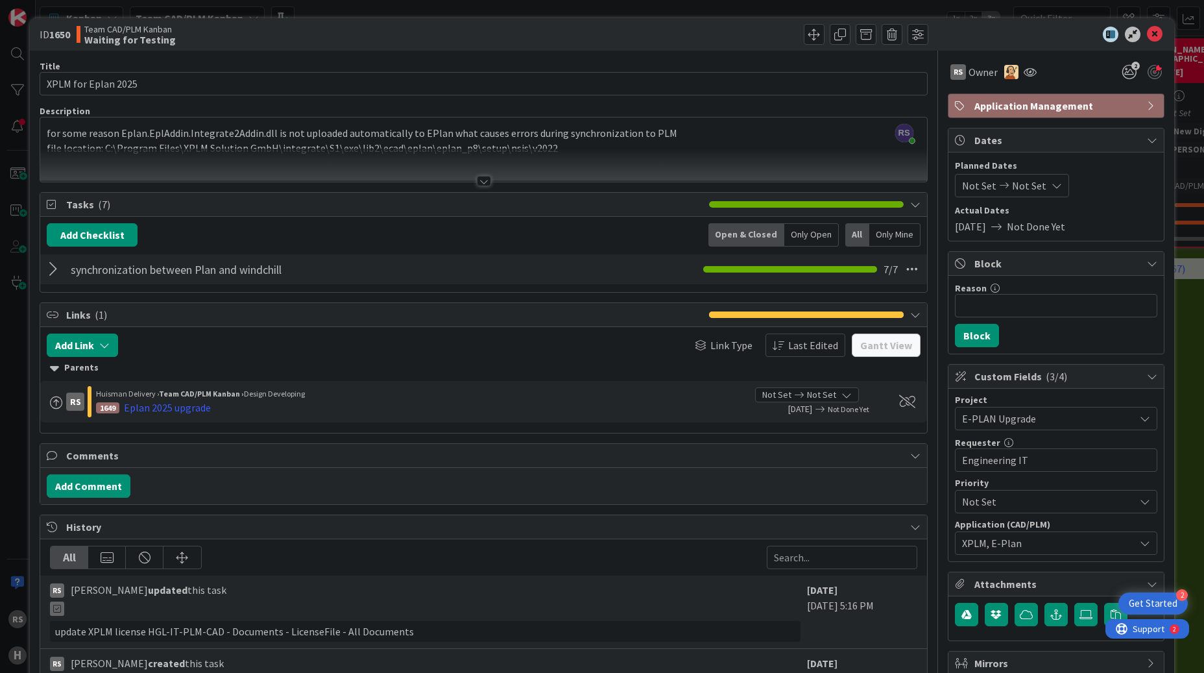
click at [477, 178] on div at bounding box center [484, 181] width 14 height 10
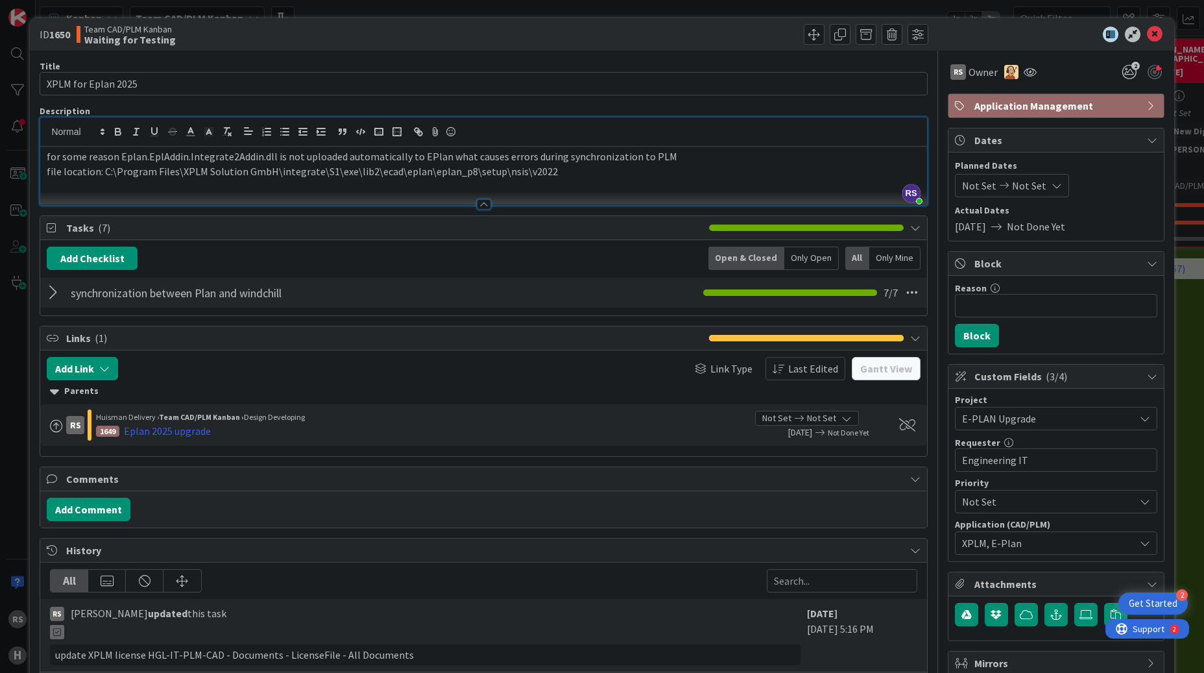
click at [559, 173] on p "file location: C:\Program Files\XPLM Solution GmbH\integrate\S1\exe\lib2\ecad\e…" at bounding box center [483, 171] width 873 height 15
drag, startPoint x: 114, startPoint y: 154, endPoint x: 45, endPoint y: 157, distance: 69.5
click at [45, 157] on div "for some reason Eplan.EplAddin.Integrate2Addin.dll is not uploaded automaticall…" at bounding box center [483, 176] width 886 height 58
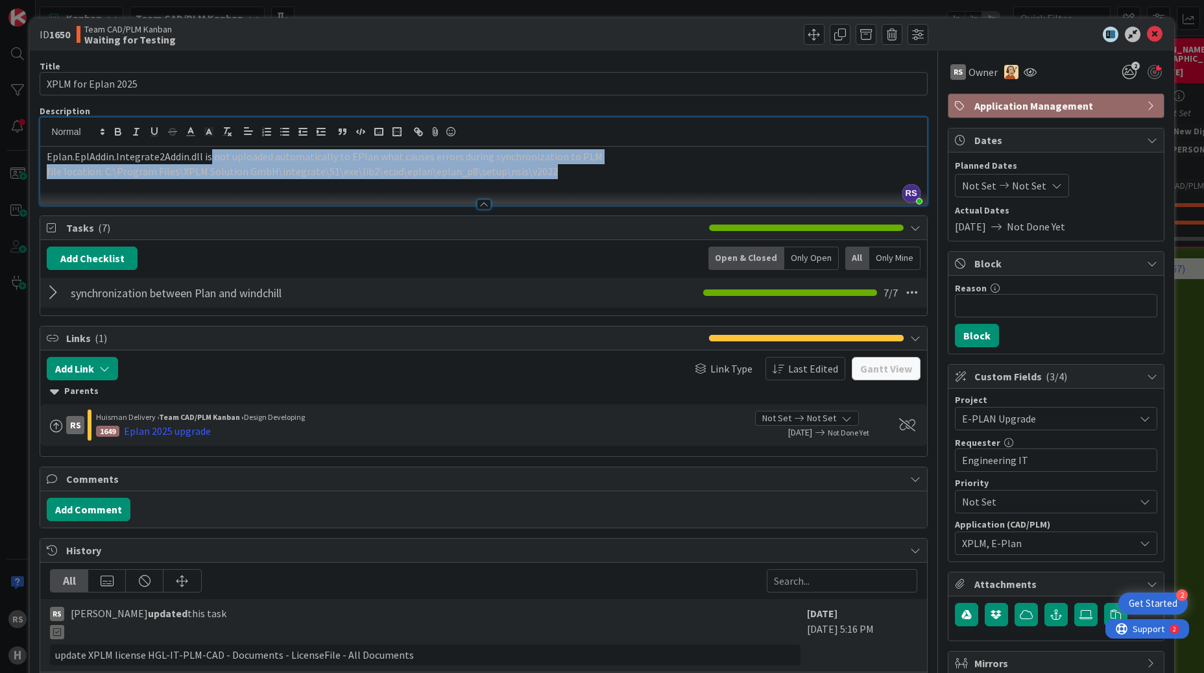
drag, startPoint x: 205, startPoint y: 160, endPoint x: 583, endPoint y: 176, distance: 378.5
click at [583, 176] on div "Eplan.EplAddin.Integrate2Addin.dll is not uploaded automatically to EPlan what …" at bounding box center [483, 176] width 886 height 58
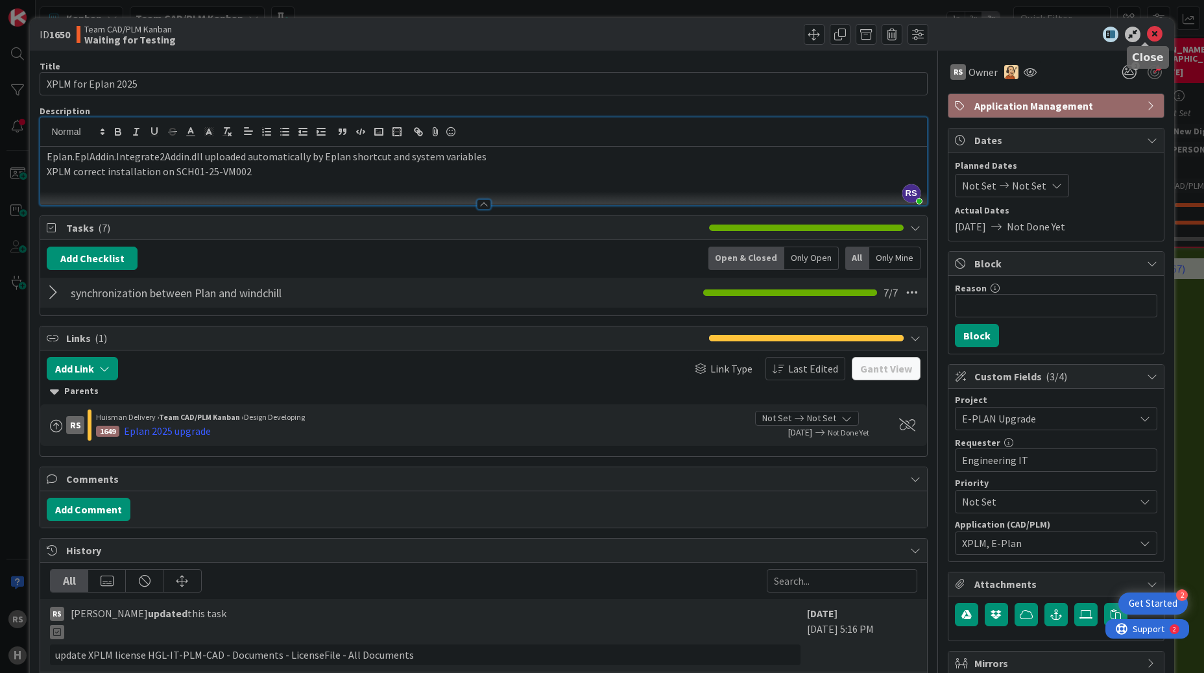
click at [1147, 34] on icon at bounding box center [1155, 35] width 16 height 16
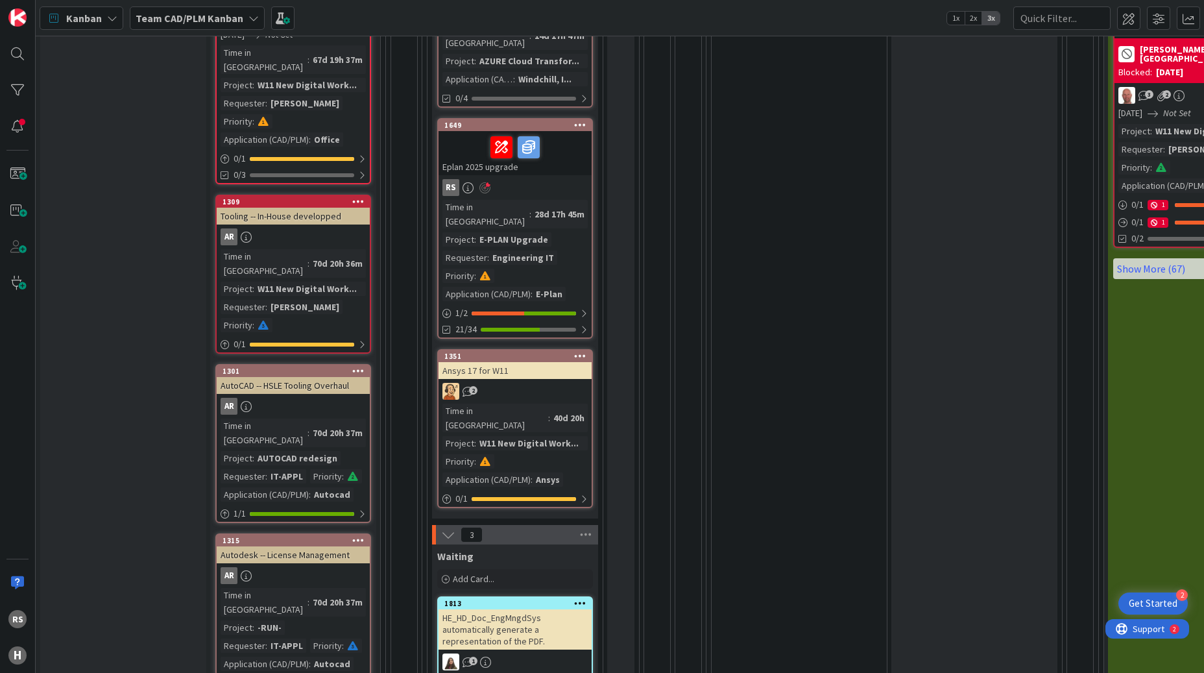
click at [521, 250] on div "Engineering IT" at bounding box center [523, 257] width 68 height 14
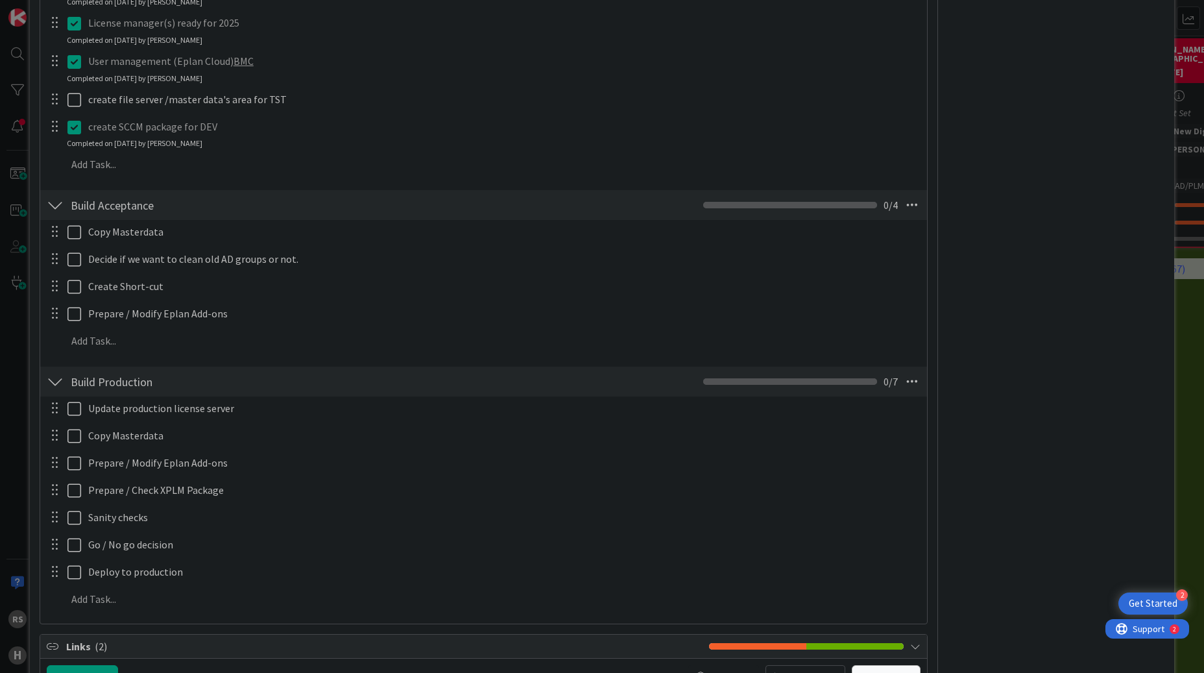
scroll to position [1362, 0]
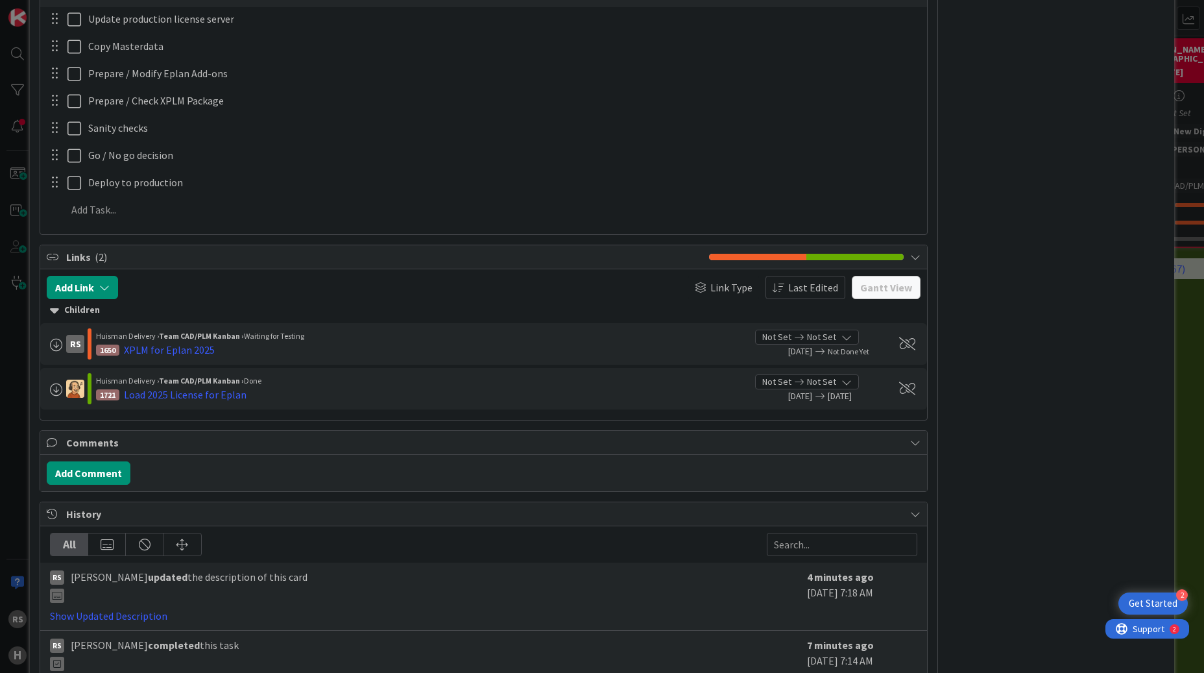
click at [778, 342] on span "Not Set" at bounding box center [776, 337] width 29 height 14
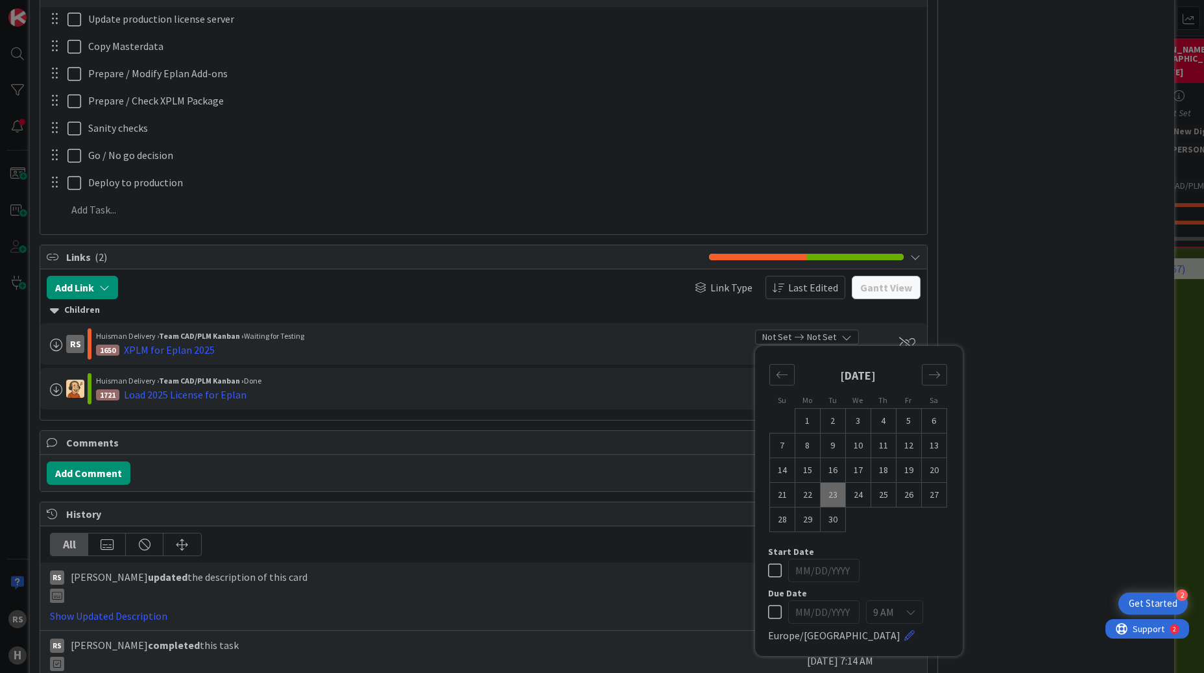
click at [777, 342] on span "Not Set" at bounding box center [776, 337] width 29 height 14
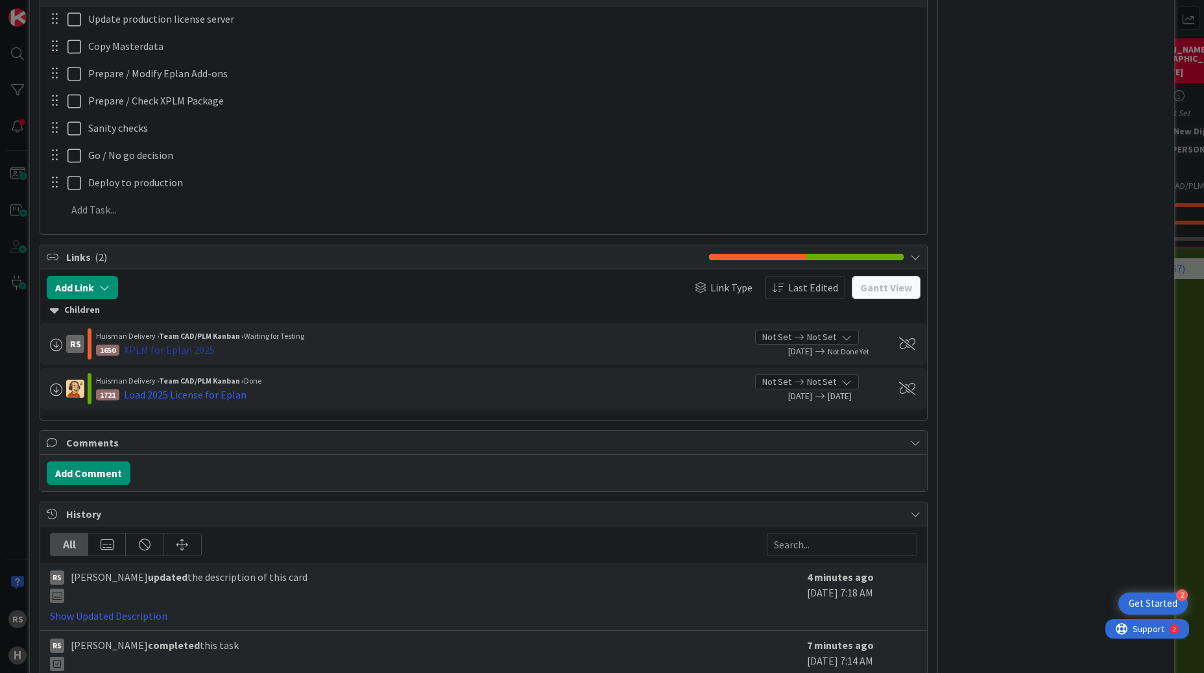
click at [190, 356] on div "XPLM for Eplan 2025" at bounding box center [169, 350] width 91 height 16
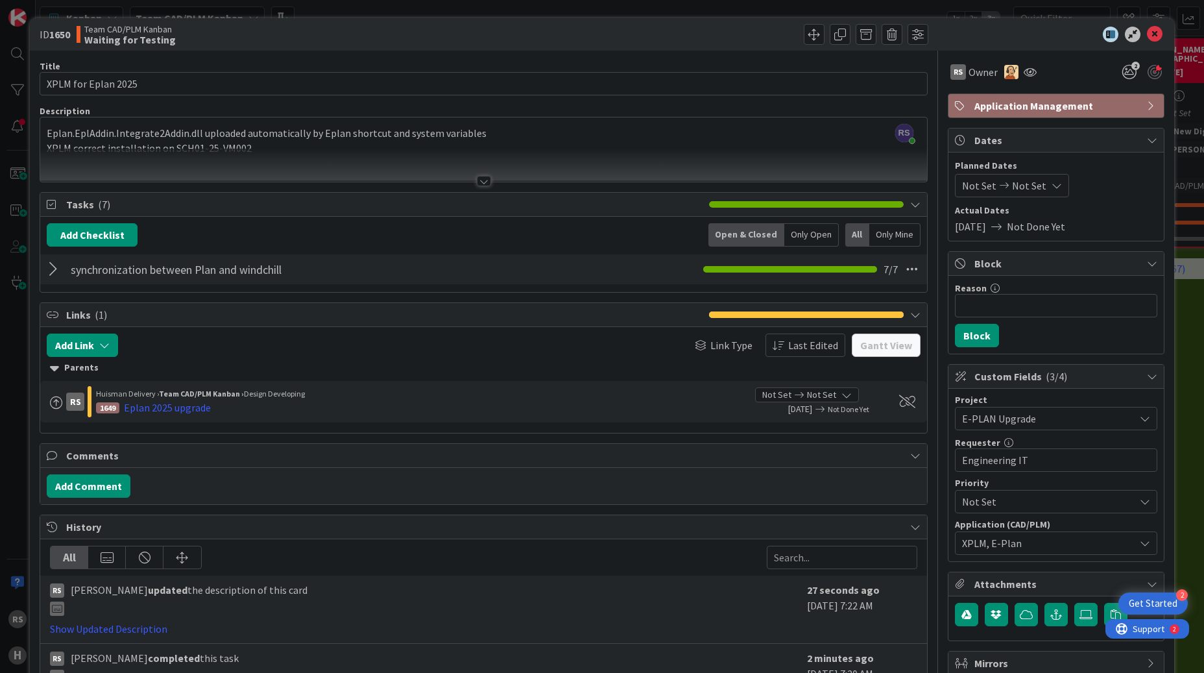
click at [56, 270] on div at bounding box center [55, 269] width 17 height 23
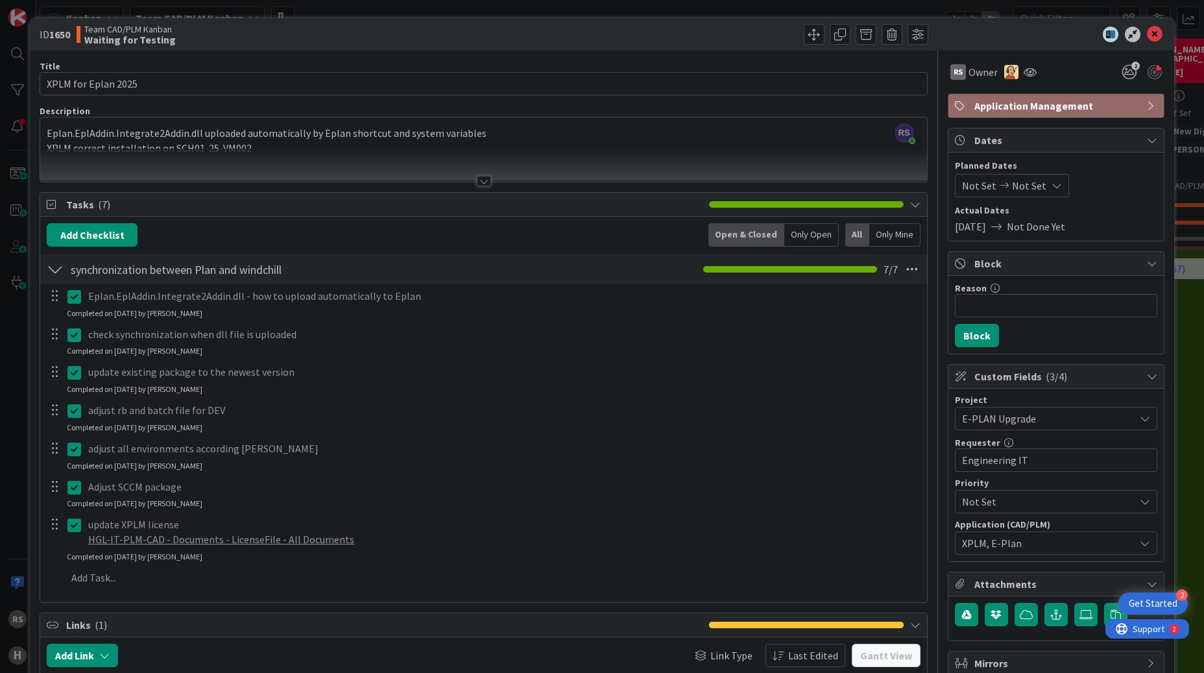
click at [56, 270] on div at bounding box center [55, 269] width 17 height 23
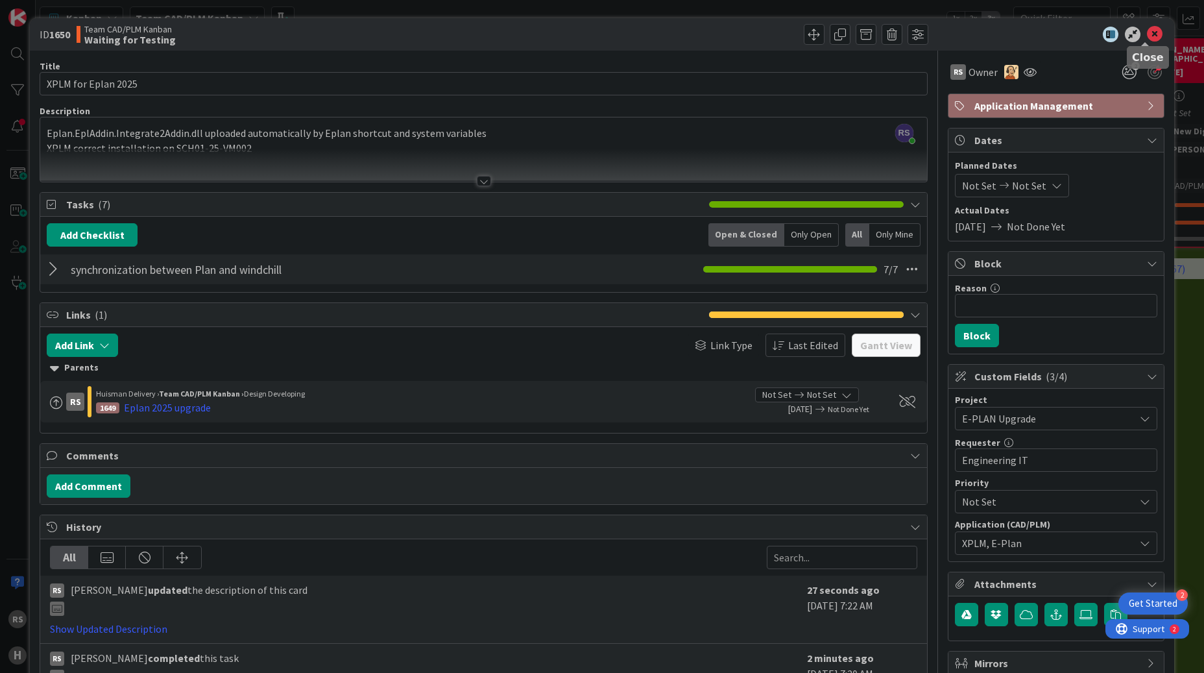
click at [1149, 38] on icon at bounding box center [1155, 35] width 16 height 16
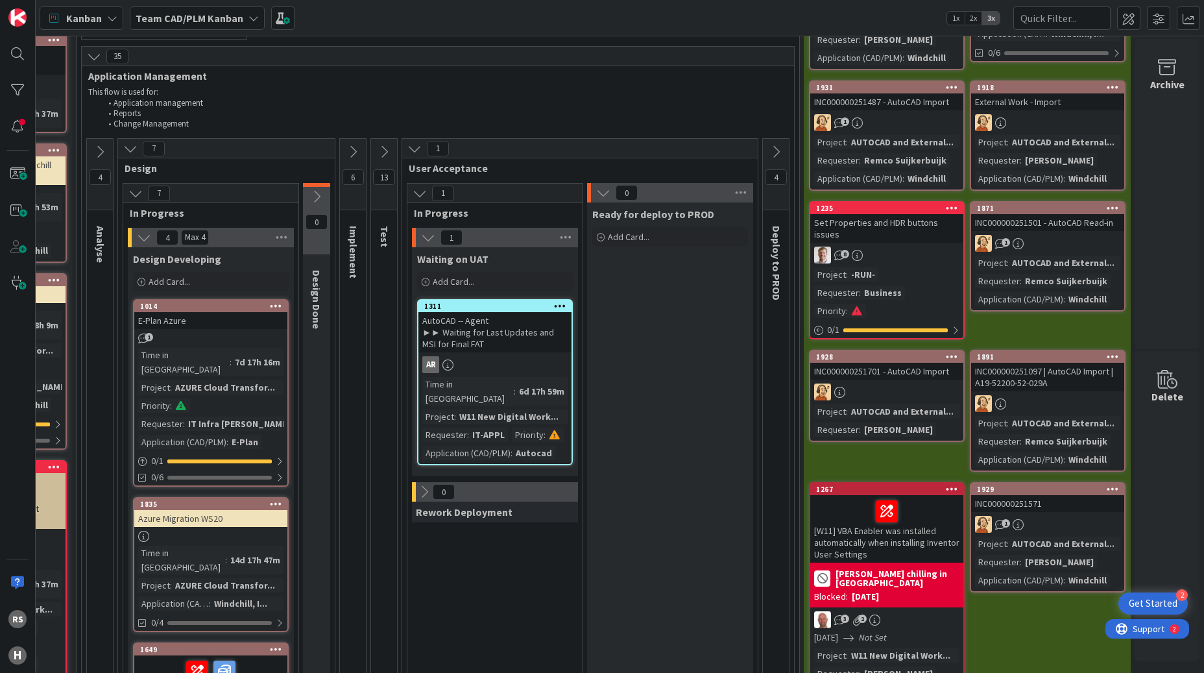
scroll to position [124, 314]
click at [377, 159] on icon at bounding box center [384, 152] width 14 height 14
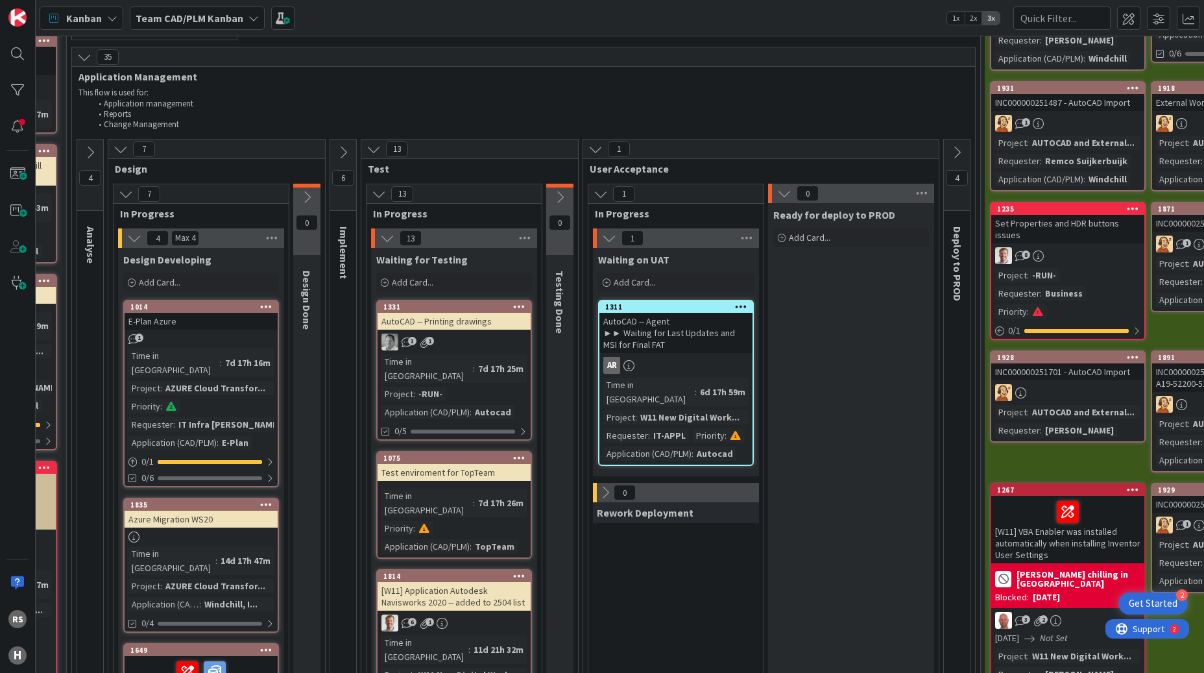
click at [562, 199] on icon at bounding box center [560, 197] width 14 height 14
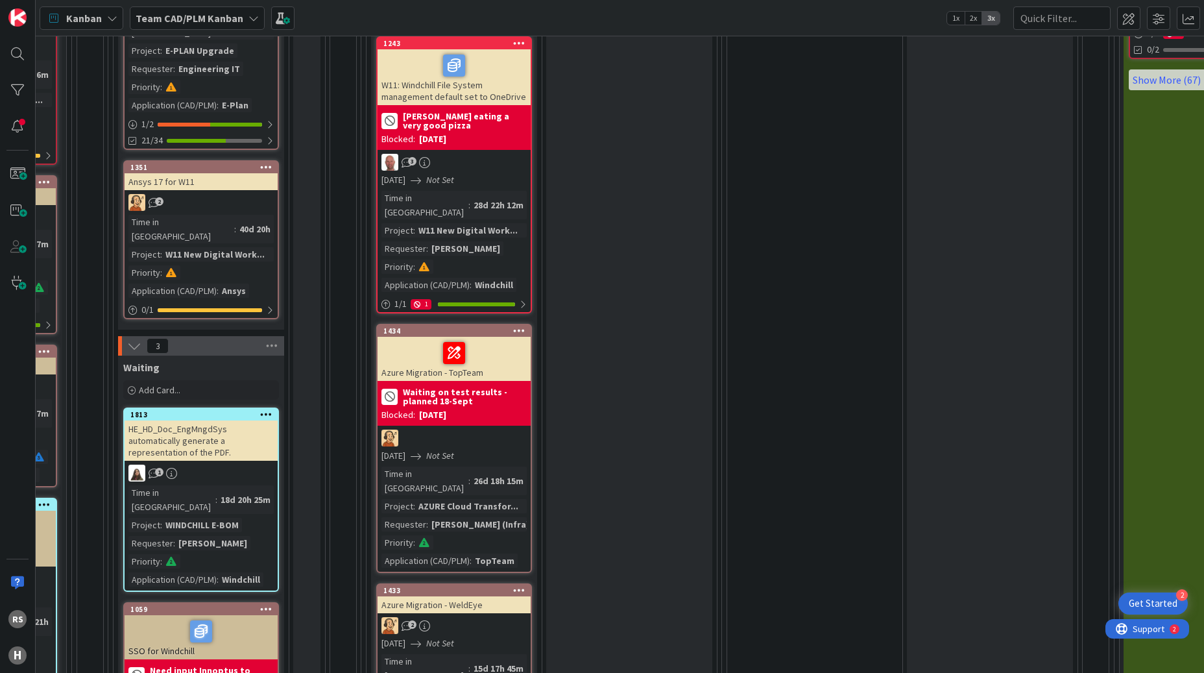
scroll to position [189, 314]
